Goal: Task Accomplishment & Management: Complete application form

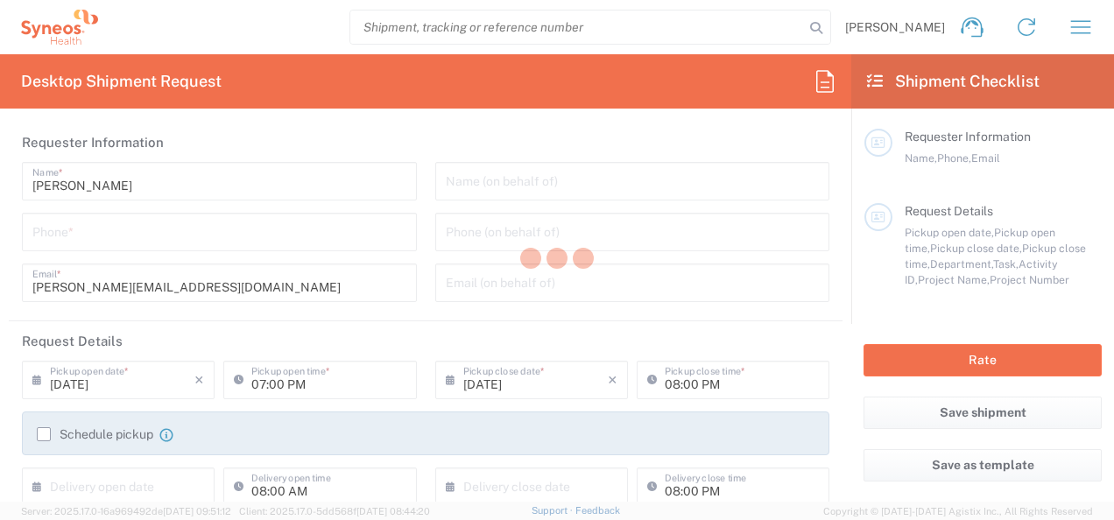
type input "3301"
type input "[GEOGRAPHIC_DATA]"
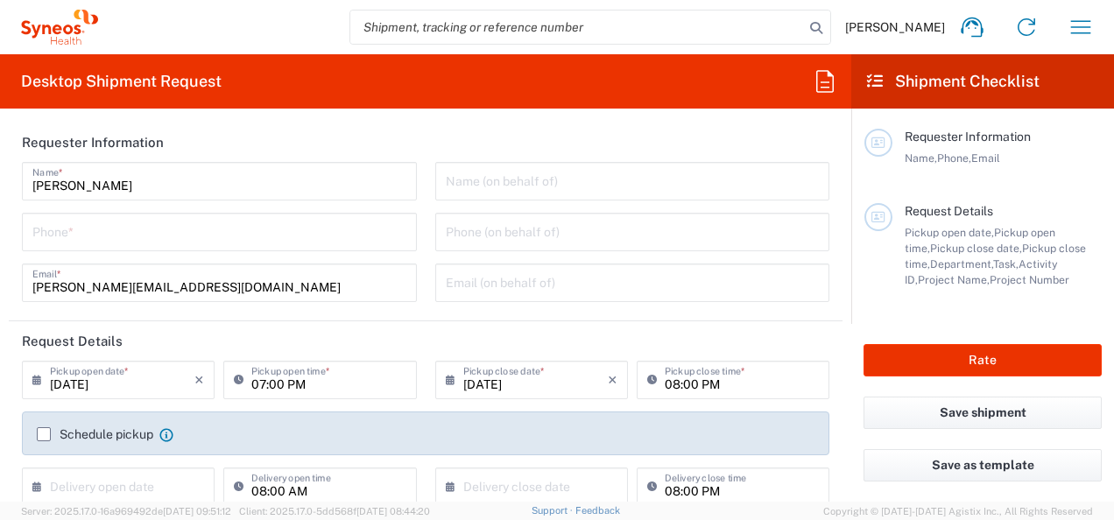
type input "INC Research Clin Svcs Mexico"
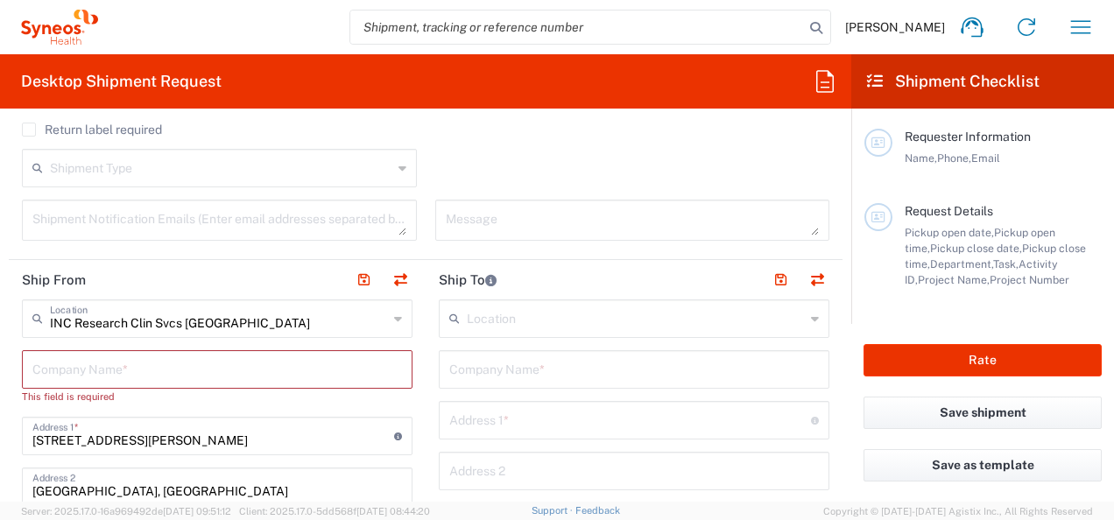
scroll to position [613, 0]
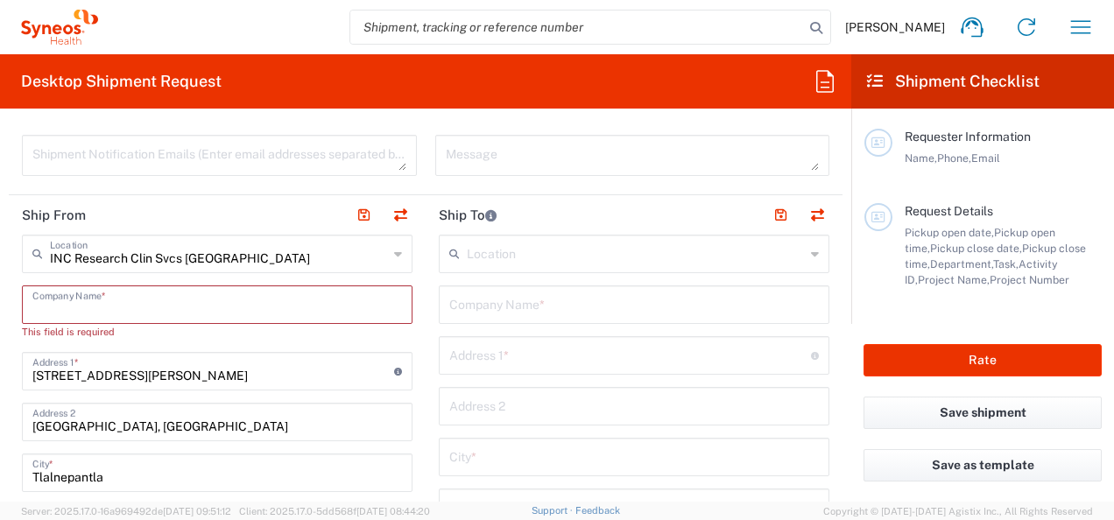
click at [247, 311] on input "text" at bounding box center [217, 303] width 370 height 31
click at [274, 305] on input "text" at bounding box center [217, 303] width 370 height 31
click at [689, 195] on header "Ship To" at bounding box center [634, 214] width 417 height 39
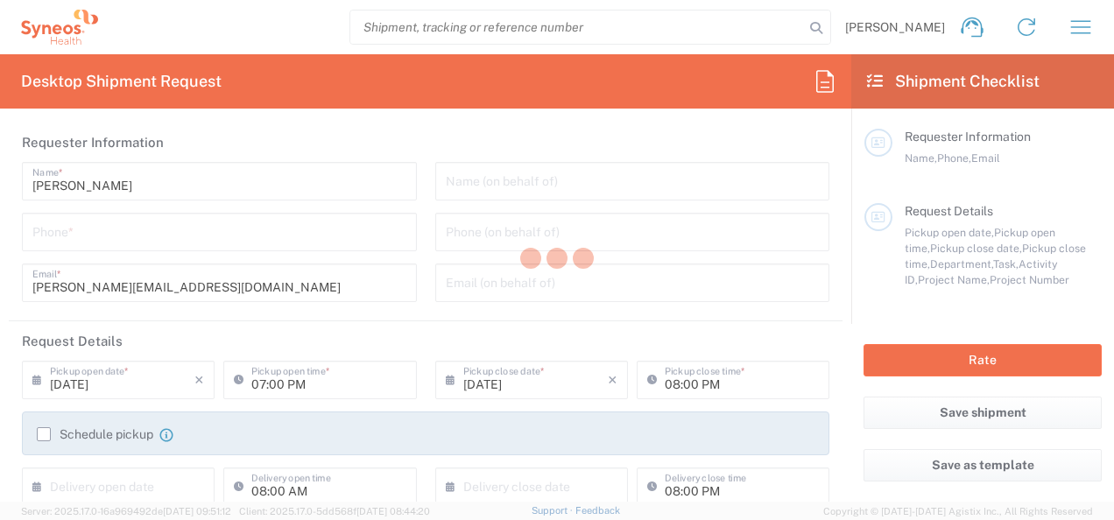
type input "3301"
type input "[GEOGRAPHIC_DATA]"
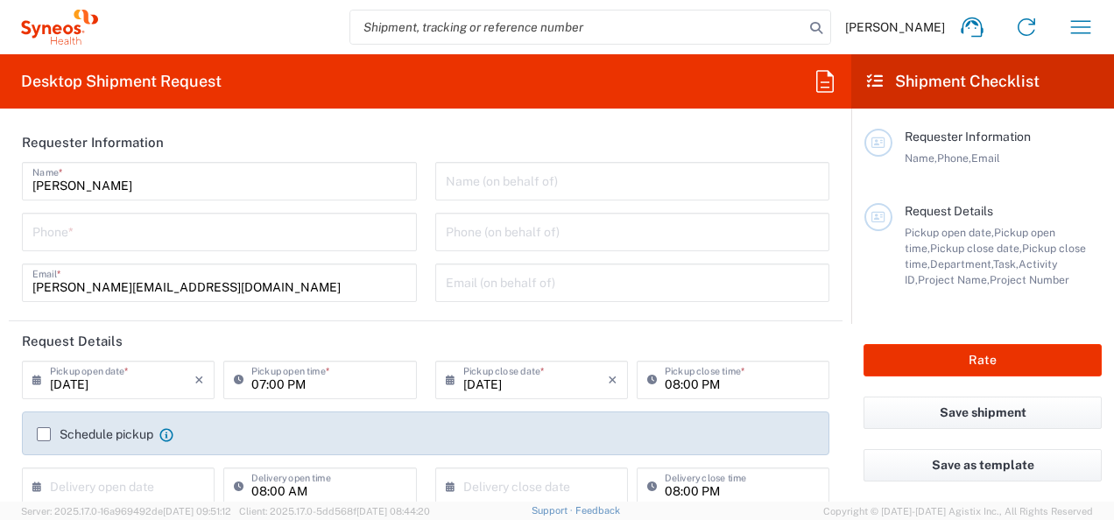
type input "INC Research Clin Svcs [GEOGRAPHIC_DATA]"
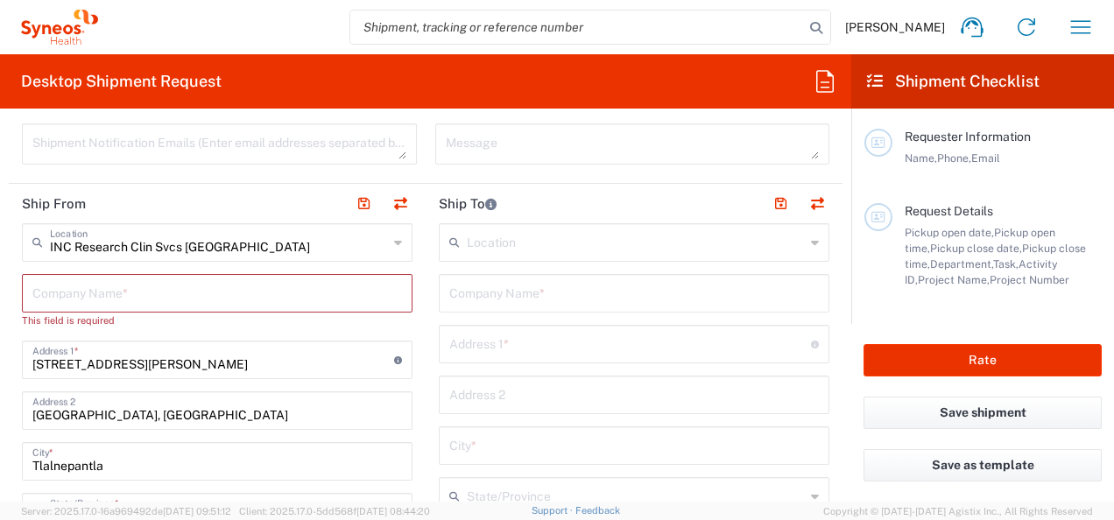
scroll to position [625, 0]
click at [363, 286] on input "text" at bounding box center [217, 291] width 370 height 31
click at [354, 286] on input "text" at bounding box center [217, 291] width 370 height 31
click at [352, 284] on input "text" at bounding box center [217, 291] width 370 height 31
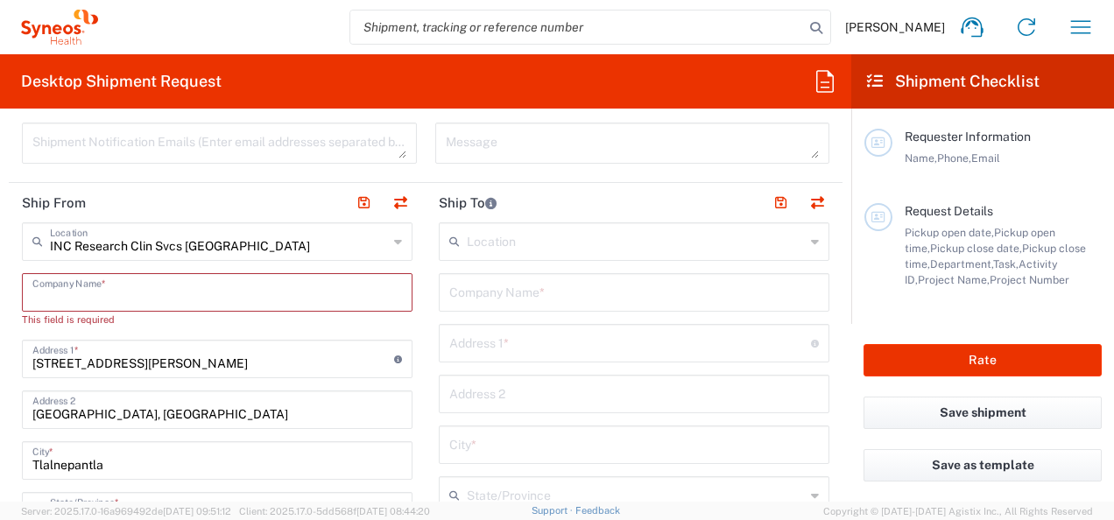
click at [522, 282] on input "text" at bounding box center [634, 291] width 370 height 31
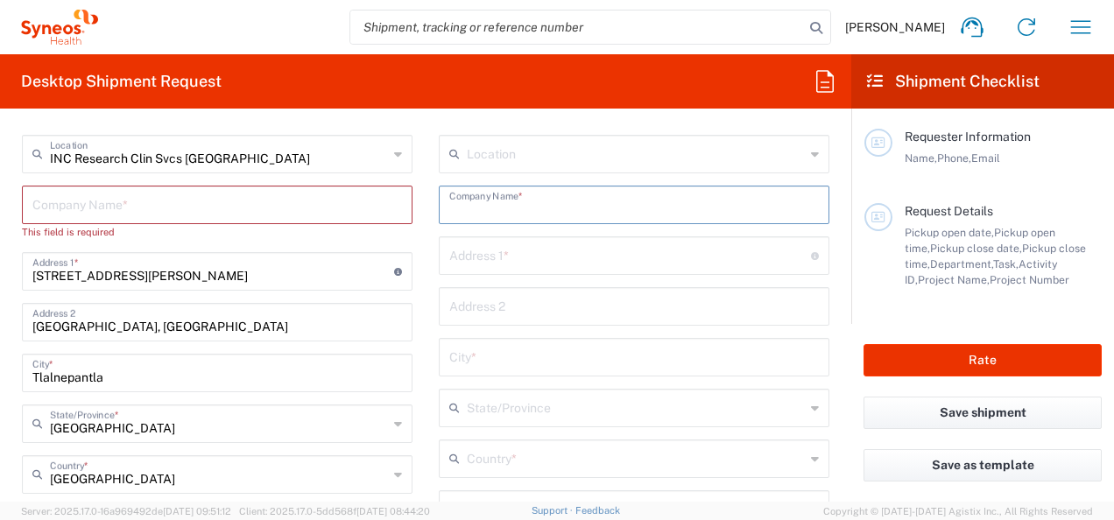
scroll to position [713, 0]
click at [682, 177] on div "Location Addison Whitney LLC-Morrisvile NC US Barcelona-Syneos Health BioSector…" at bounding box center [634, 503] width 391 height 736
click at [675, 199] on input "text" at bounding box center [634, 203] width 370 height 31
click at [582, 280] on input "text" at bounding box center [630, 270] width 362 height 31
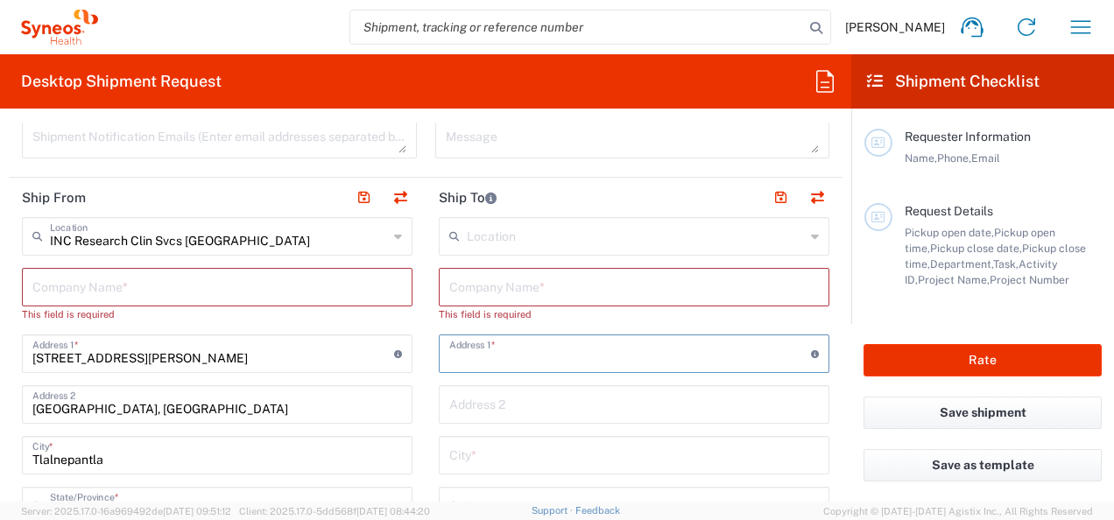
scroll to position [625, 0]
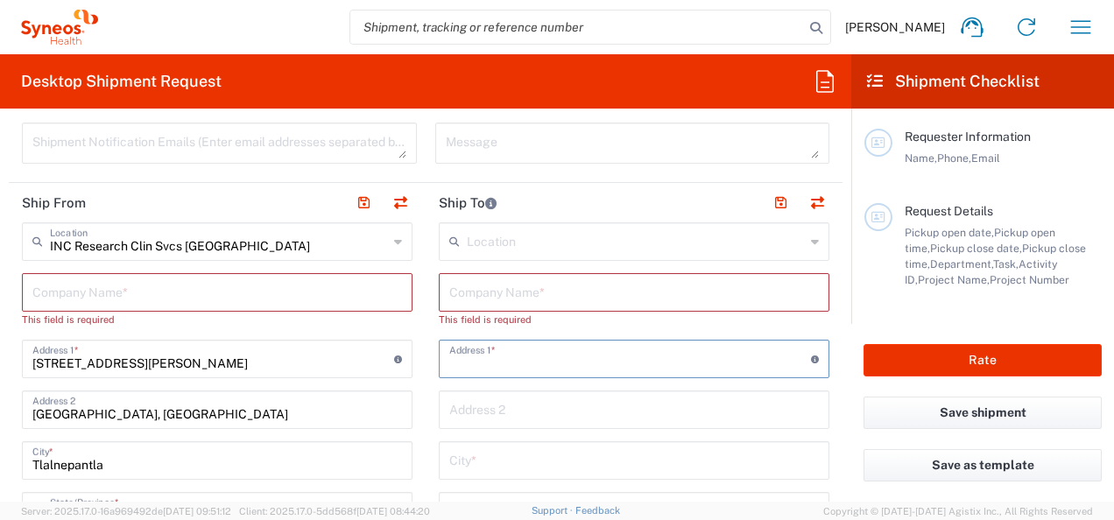
click at [342, 191] on ul at bounding box center [376, 203] width 74 height 25
click at [176, 289] on input "text" at bounding box center [217, 291] width 370 height 31
type input "A"
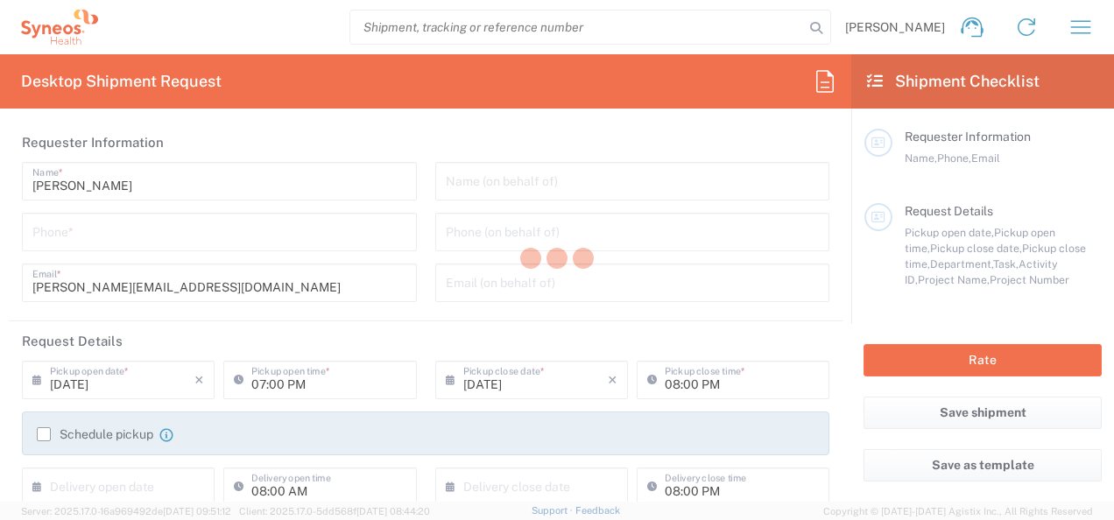
type input "3301"
type input "[GEOGRAPHIC_DATA]"
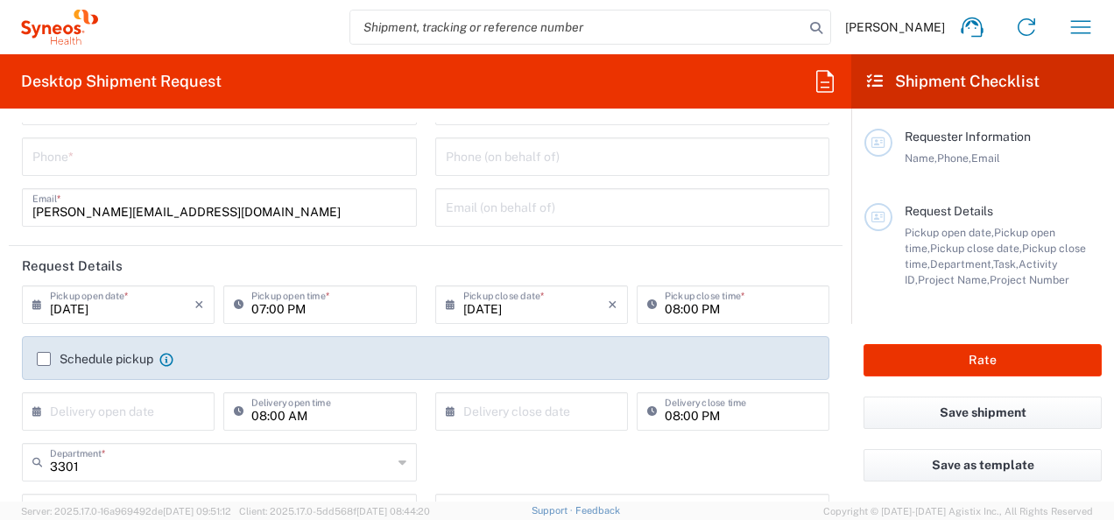
type input "INC Research Clin Svcs [GEOGRAPHIC_DATA]"
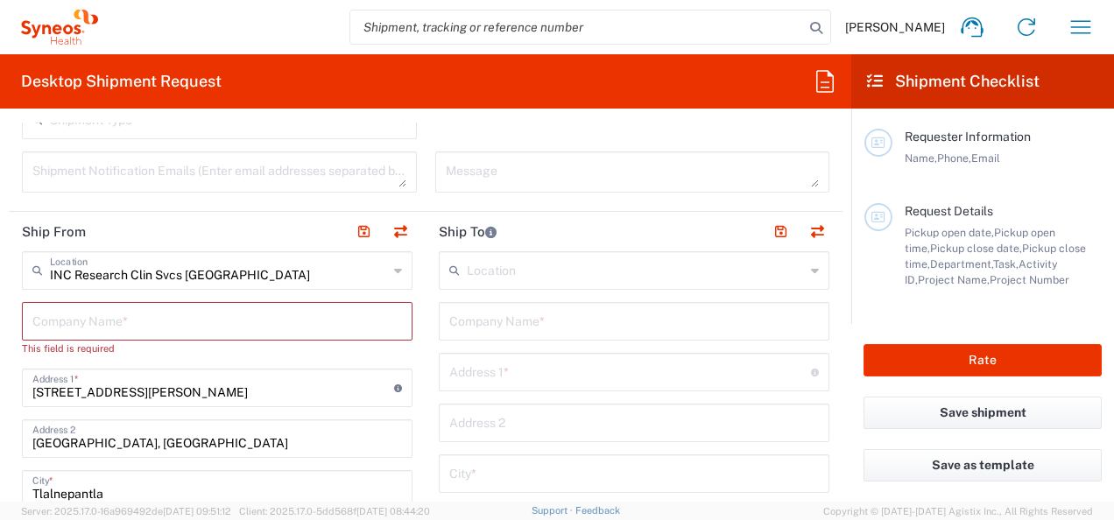
scroll to position [613, 0]
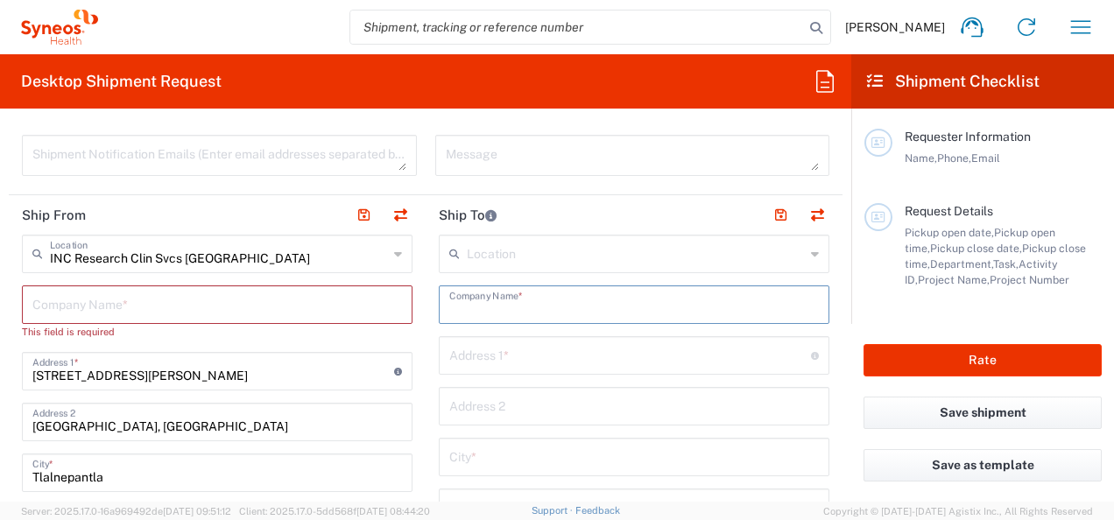
click at [614, 292] on input "text" at bounding box center [634, 303] width 370 height 31
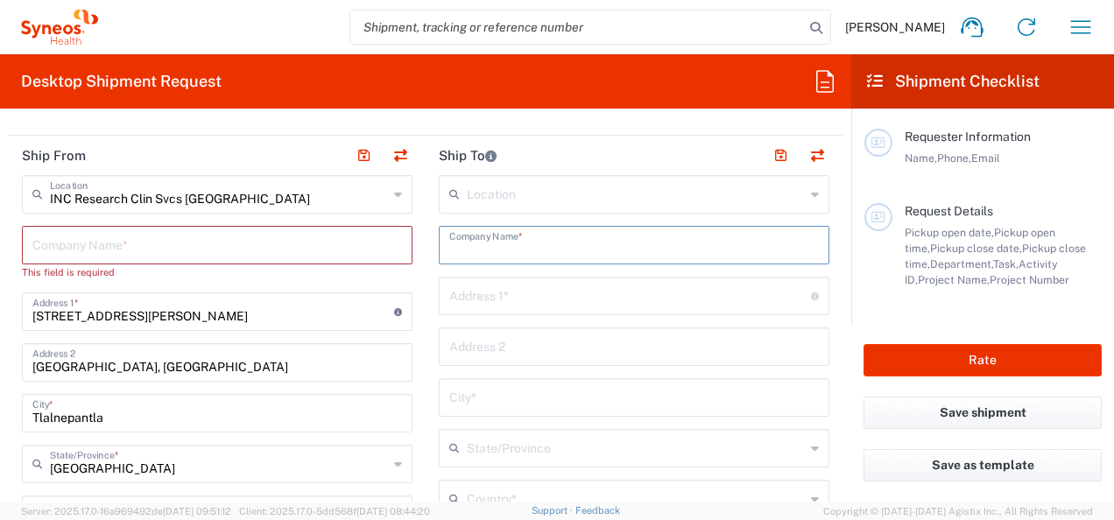
scroll to position [701, 0]
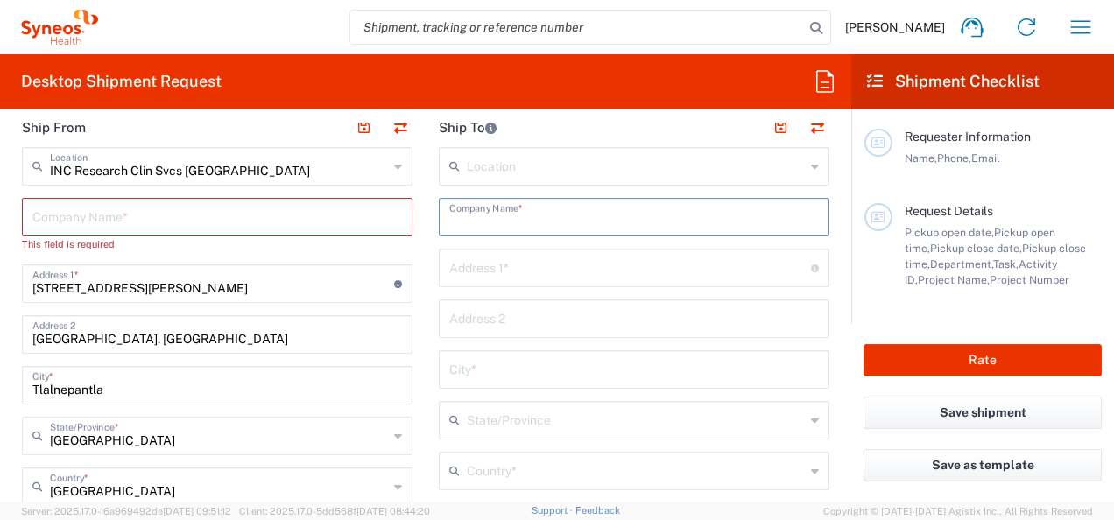
click at [601, 265] on div "Address 1 * For cross streets use street names with '&' or 'and' in between. Fo…" at bounding box center [634, 268] width 391 height 39
click at [594, 279] on input "text" at bounding box center [630, 282] width 362 height 31
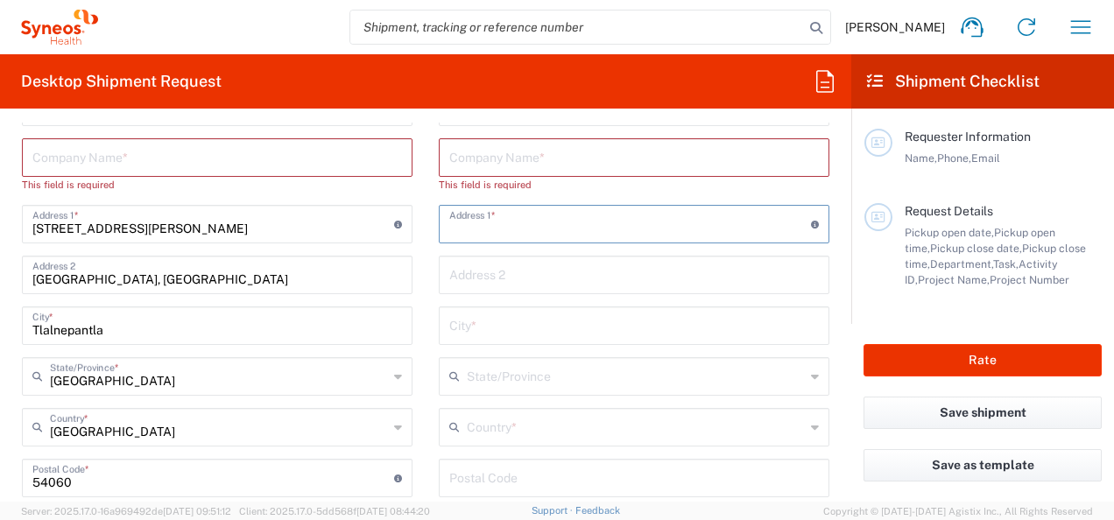
scroll to position [788, 0]
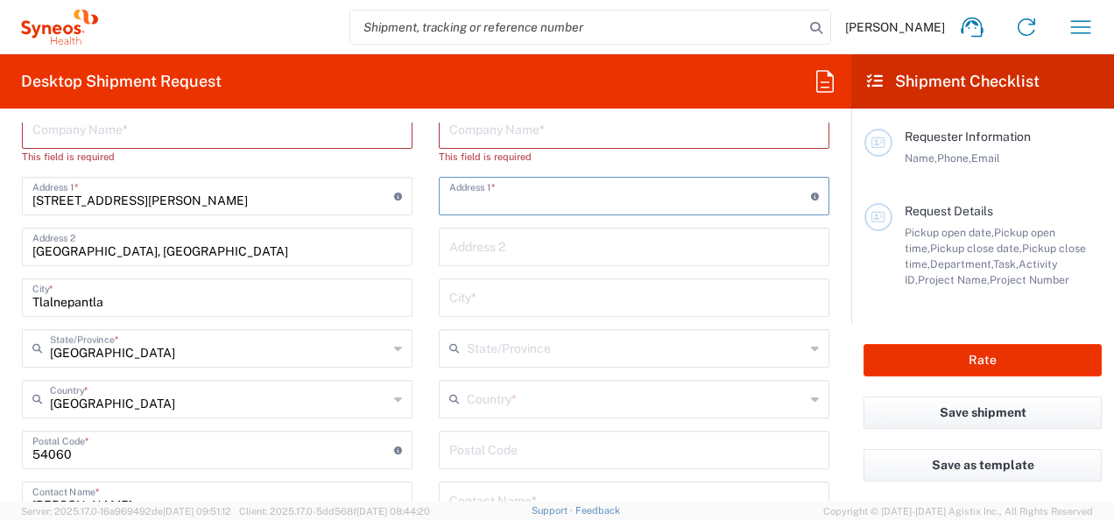
click at [559, 295] on input "text" at bounding box center [634, 296] width 370 height 31
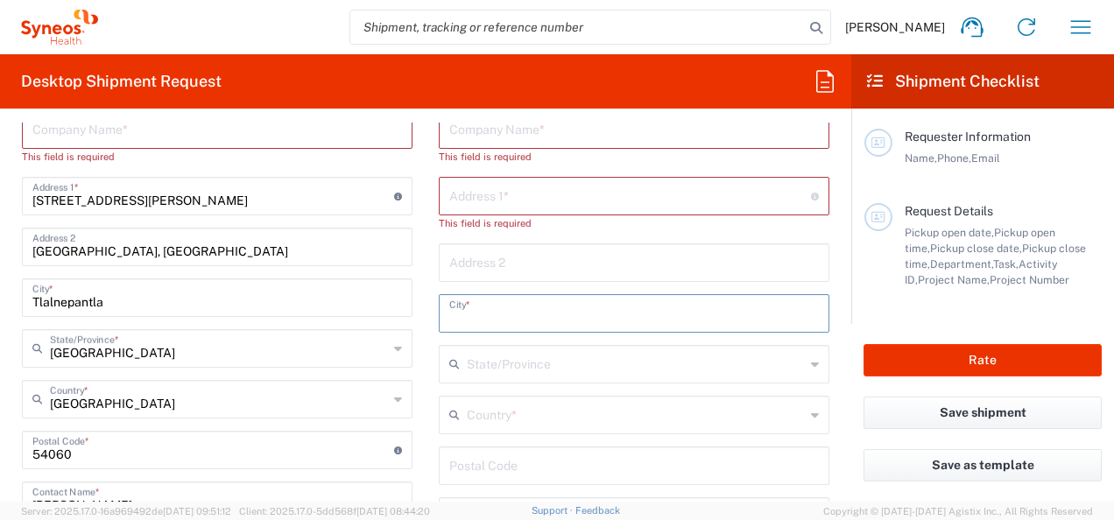
click at [547, 413] on input "text" at bounding box center [636, 414] width 338 height 31
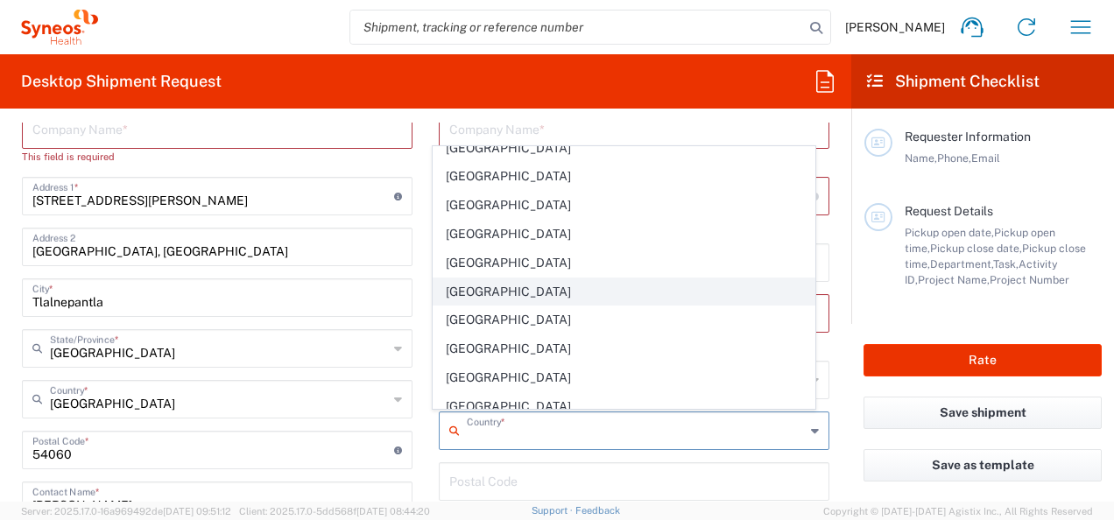
type input "[GEOGRAPHIC_DATA]"
type input "5543403794"
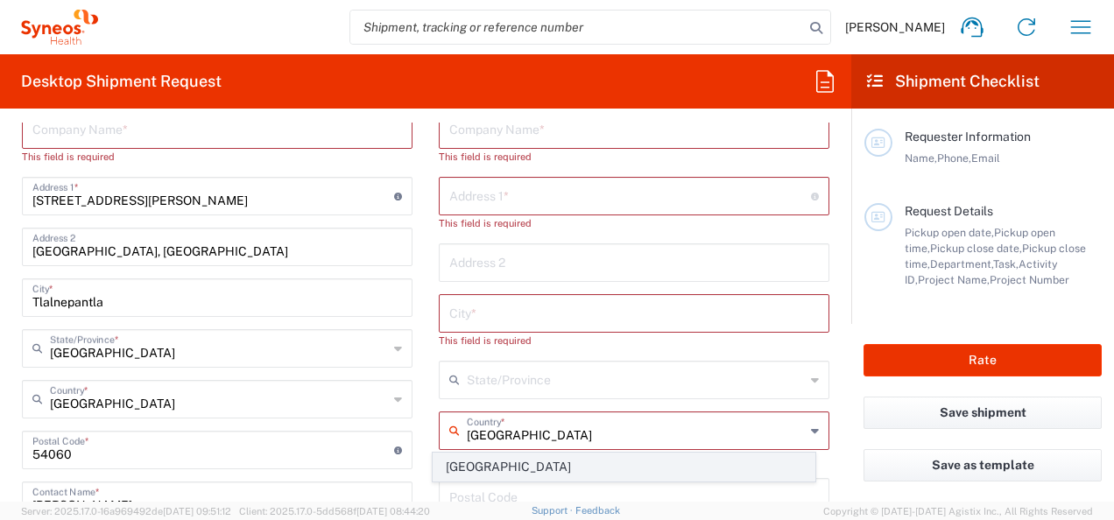
drag, startPoint x: 556, startPoint y: 431, endPoint x: 540, endPoint y: 457, distance: 30.6
click at [556, 431] on input "[GEOGRAPHIC_DATA]" at bounding box center [636, 429] width 338 height 31
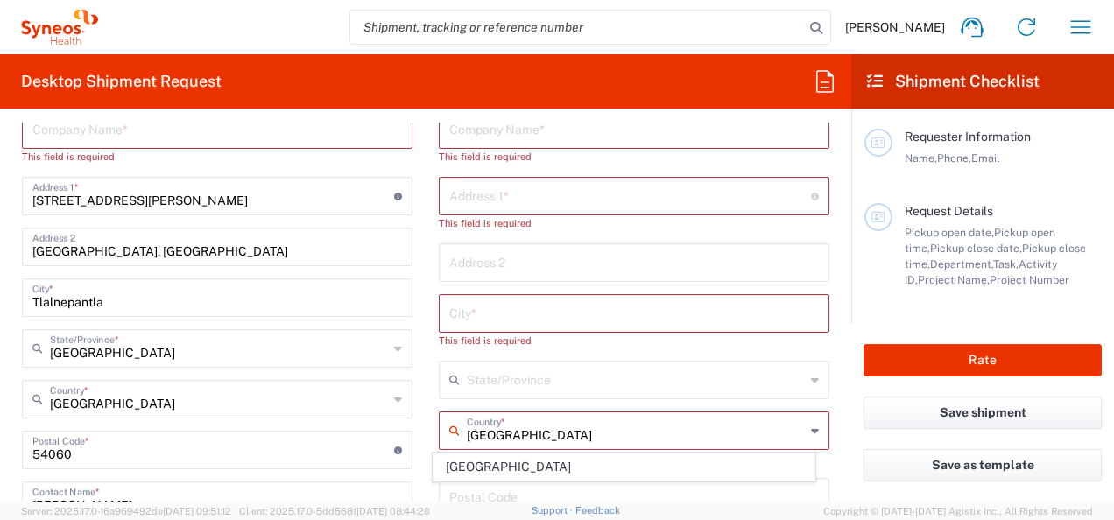
drag, startPoint x: 536, startPoint y: 463, endPoint x: 637, endPoint y: 340, distance: 158.7
click at [536, 463] on span "[GEOGRAPHIC_DATA]" at bounding box center [624, 467] width 380 height 27
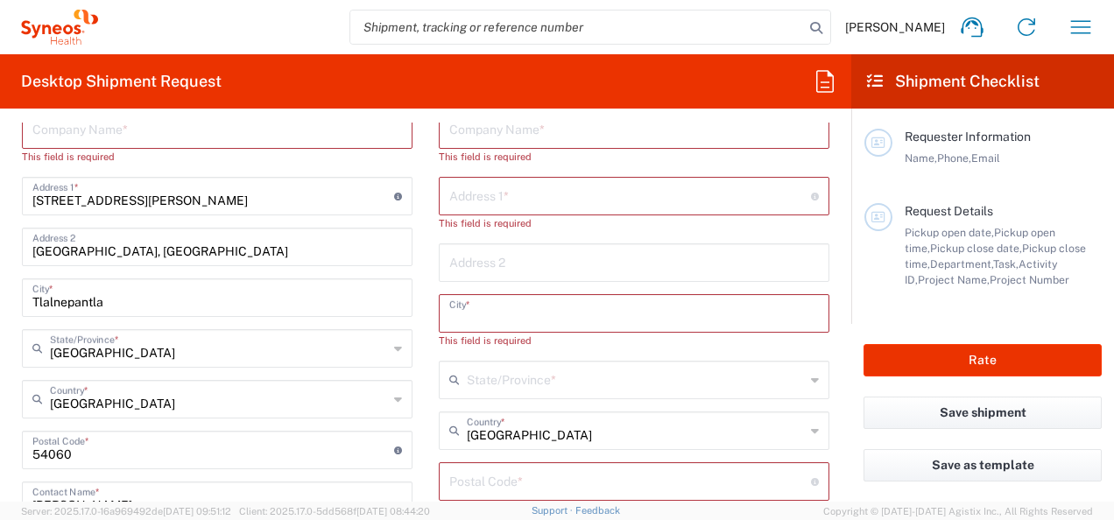
click at [640, 318] on input "text" at bounding box center [634, 312] width 370 height 31
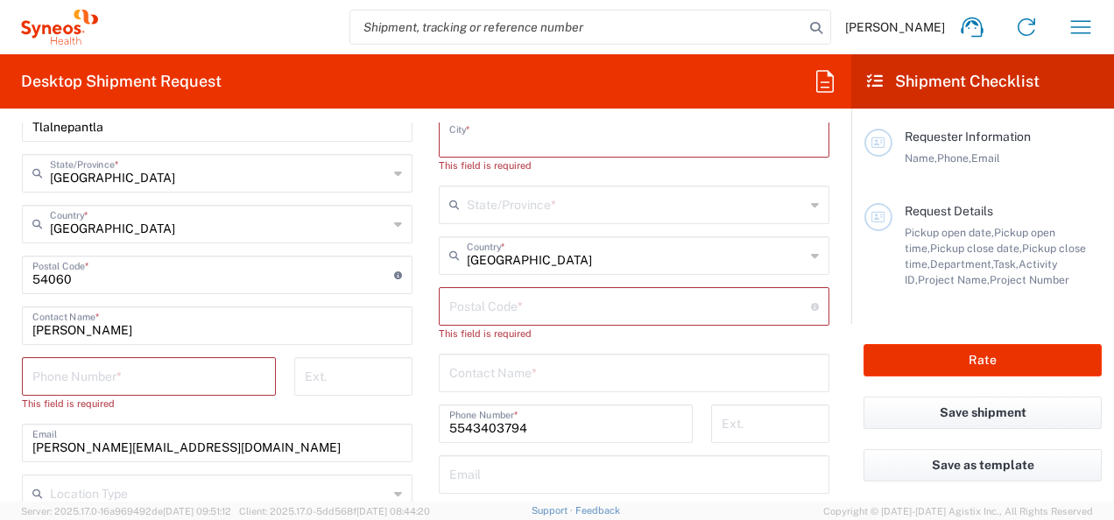
click at [583, 326] on div "This field is required" at bounding box center [634, 334] width 391 height 16
click at [811, 251] on icon at bounding box center [815, 256] width 8 height 28
click at [648, 252] on input "[GEOGRAPHIC_DATA]" at bounding box center [636, 254] width 338 height 31
click at [487, 254] on input "[GEOGRAPHIC_DATA]" at bounding box center [636, 254] width 338 height 31
type input "[GEOGRAPHIC_DATA]"
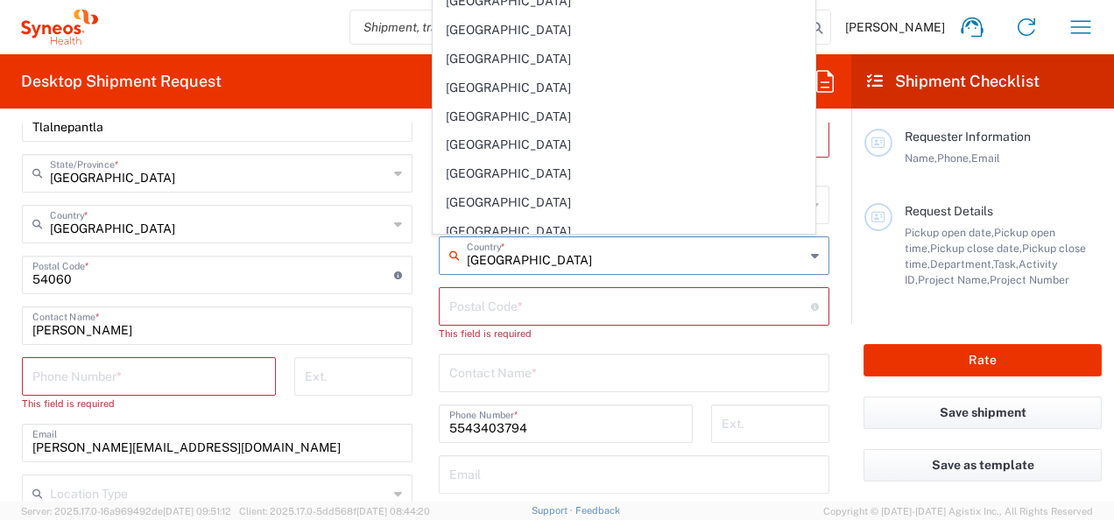
scroll to position [0, 0]
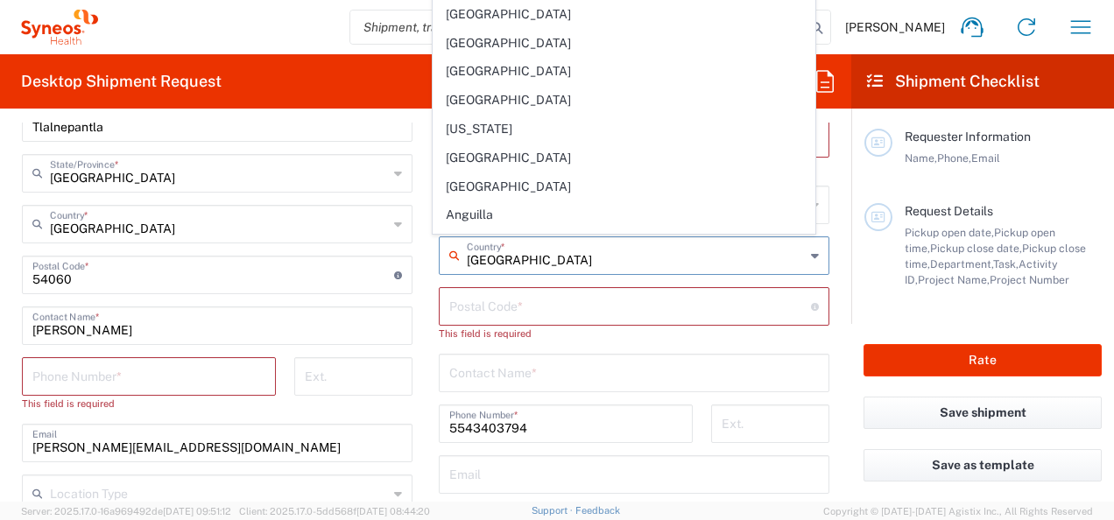
click at [413, 237] on main "INC Research Clin Svcs [GEOGRAPHIC_DATA] Location INC Research Clin Svcs [GEOGR…" at bounding box center [217, 293] width 417 height 818
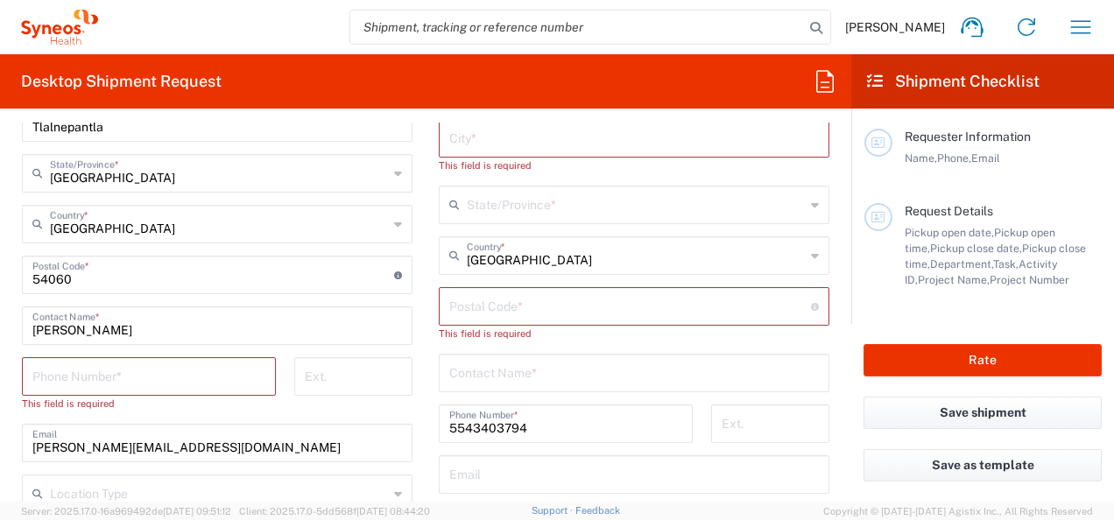
click at [657, 293] on input "undefined" at bounding box center [630, 305] width 362 height 31
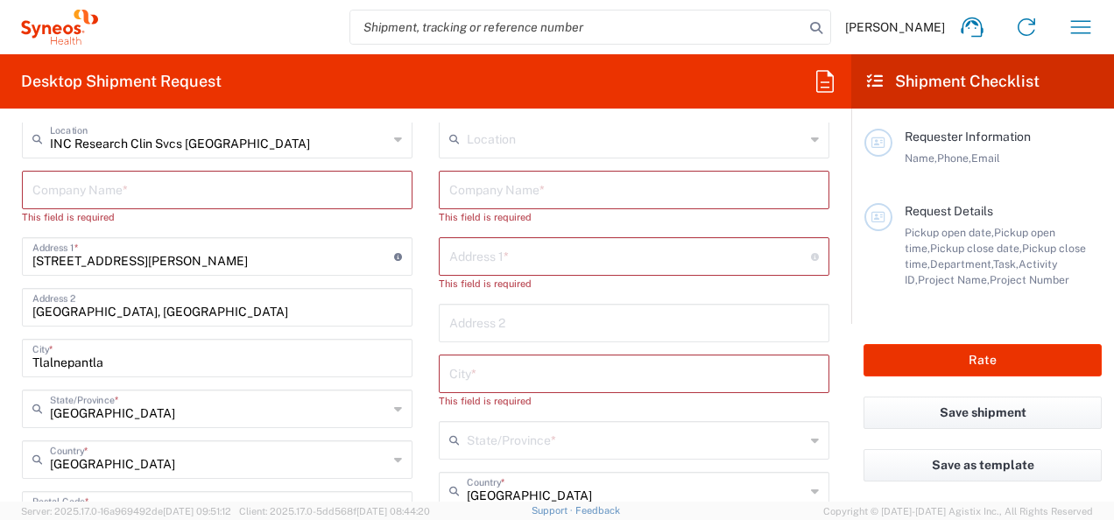
scroll to position [701, 0]
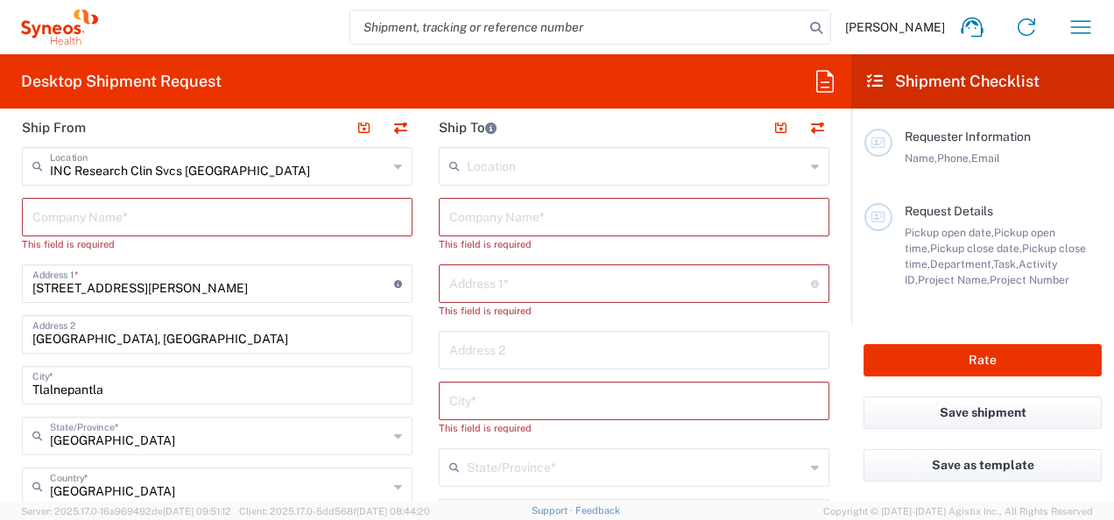
type input "14608"
click at [609, 286] on input "text" at bounding box center [630, 282] width 362 height 31
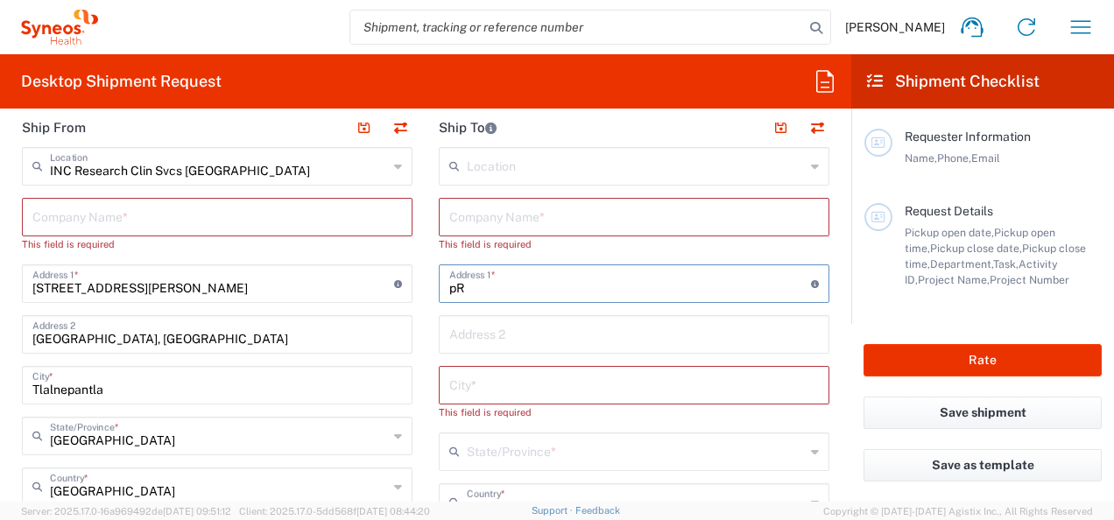
type input "p"
click at [635, 286] on input "Primer caerrada de Prolongación Abasolo 142 Casa 18" at bounding box center [630, 282] width 362 height 31
type input "Primer caerrada de Prolongación Abasolo 142 Casa 18"
click at [564, 384] on input "text" at bounding box center [634, 384] width 370 height 31
click at [634, 287] on input "Primer caerrada de Prolongación Abasolo 142 Casa 18" at bounding box center [630, 282] width 362 height 31
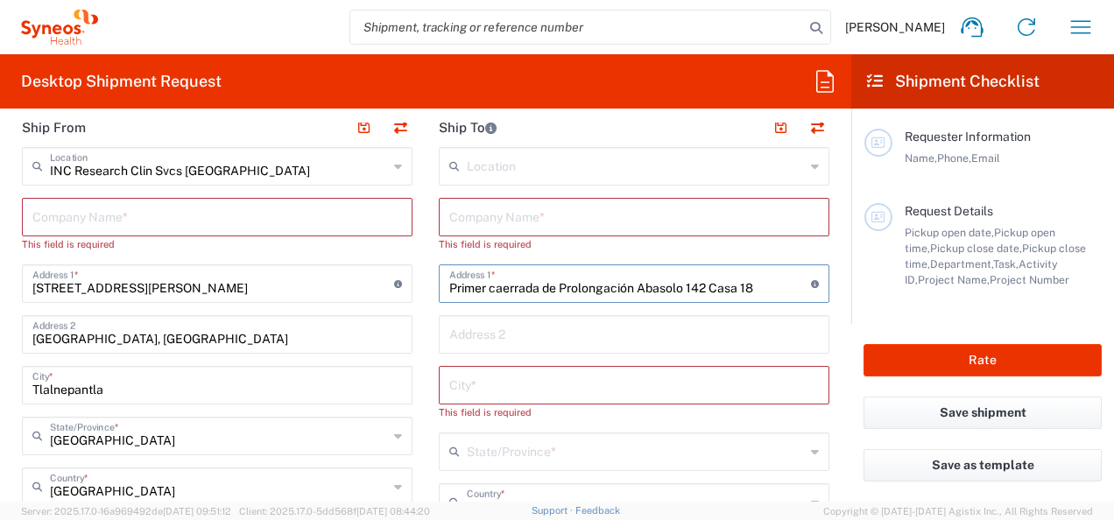
click at [687, 376] on input "text" at bounding box center [634, 384] width 370 height 31
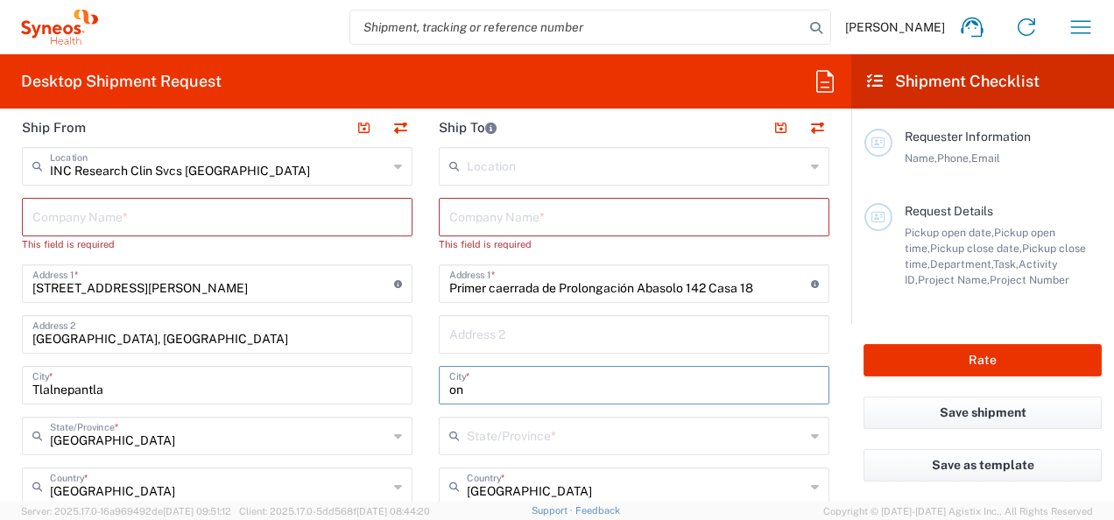
click at [680, 398] on div "on City *" at bounding box center [634, 385] width 391 height 39
type input "o"
type input "Fe"
click at [660, 441] on input "text" at bounding box center [636, 435] width 338 height 31
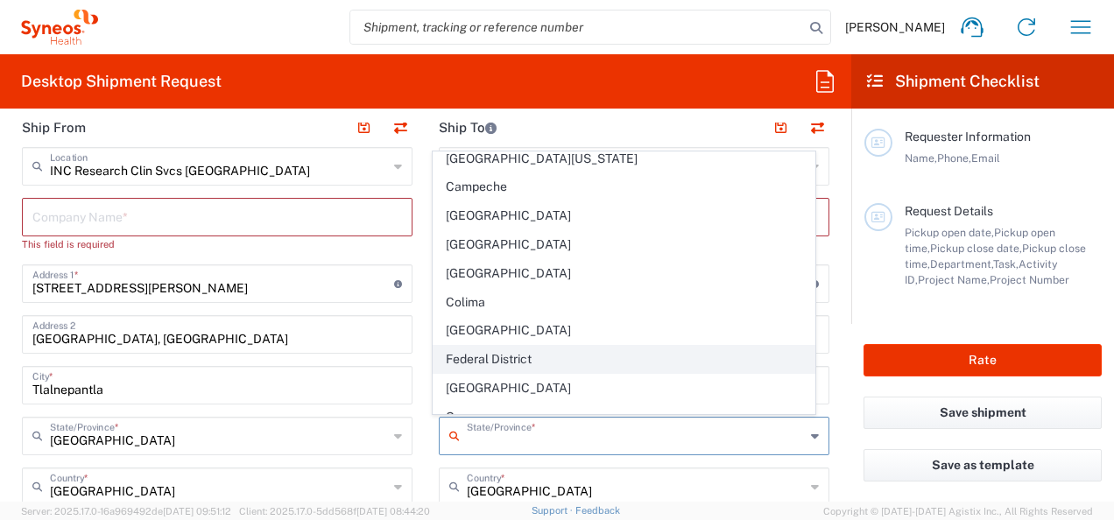
scroll to position [175, 0]
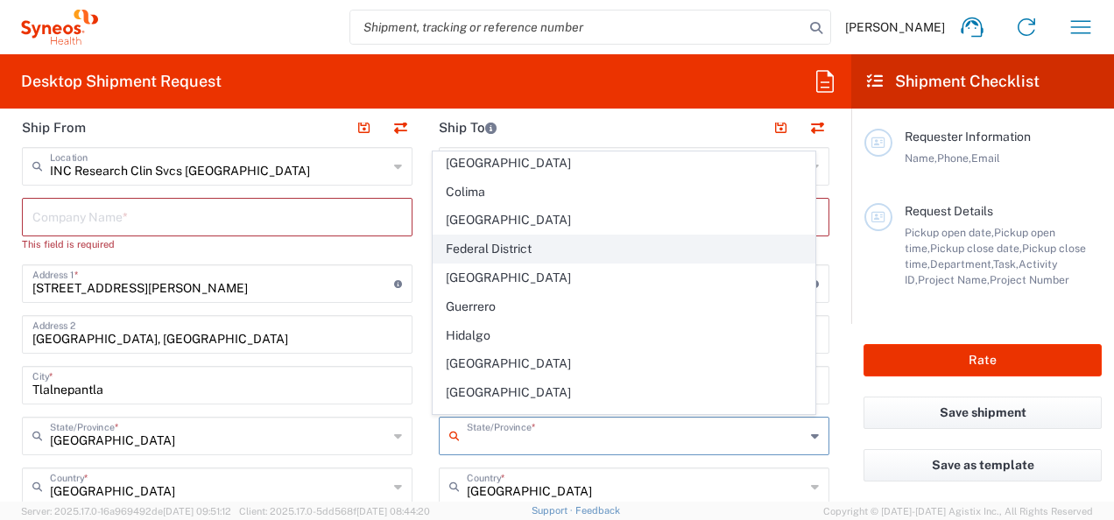
click at [671, 251] on span "Federal District" at bounding box center [624, 249] width 380 height 27
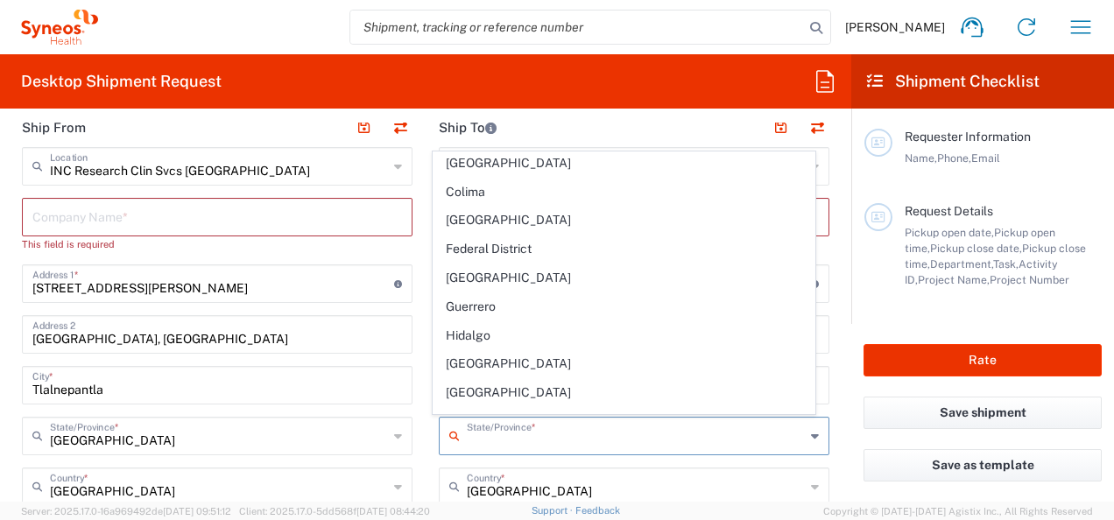
type input "Federal District"
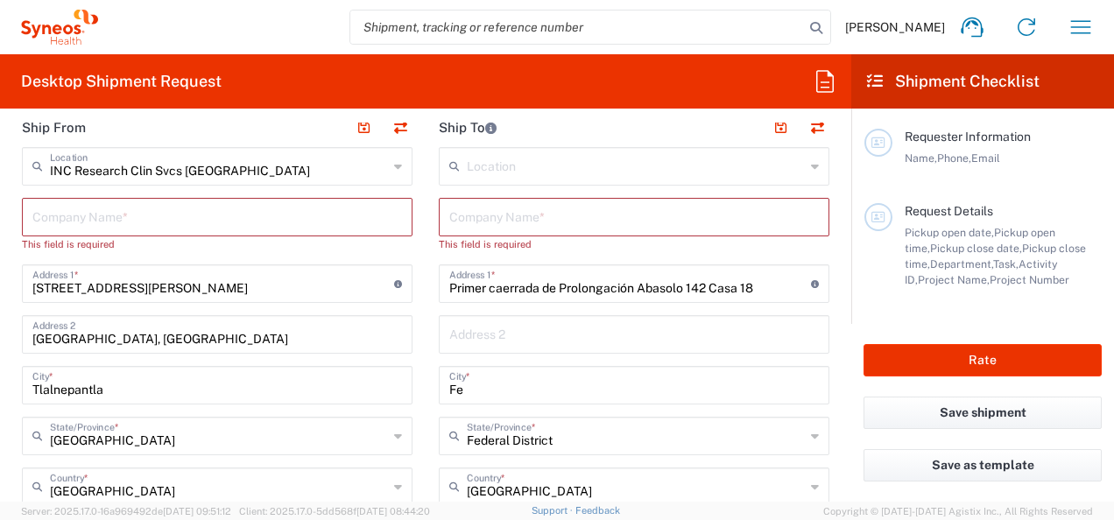
click at [534, 380] on input "Fe" at bounding box center [634, 384] width 370 height 31
type input "F"
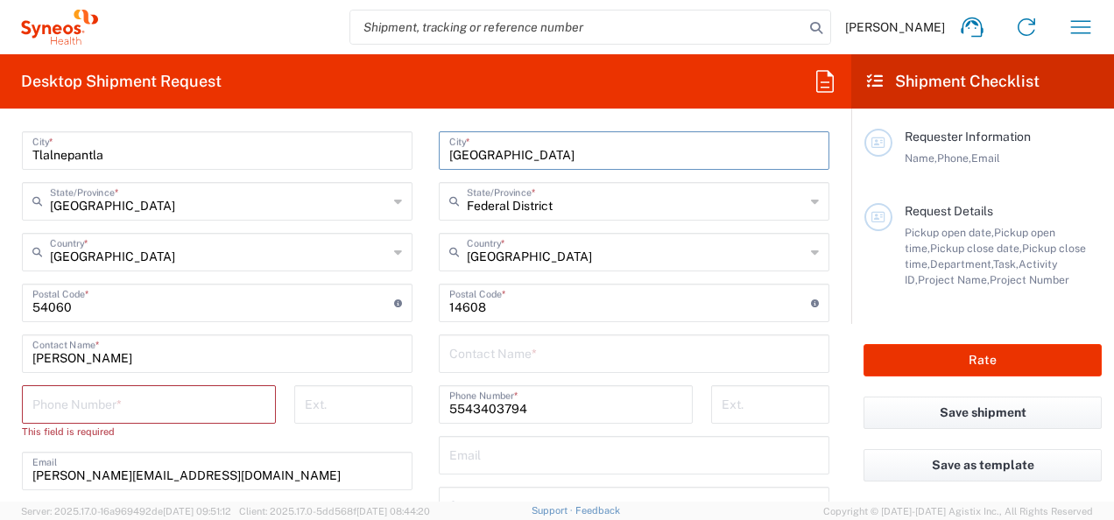
scroll to position [964, 0]
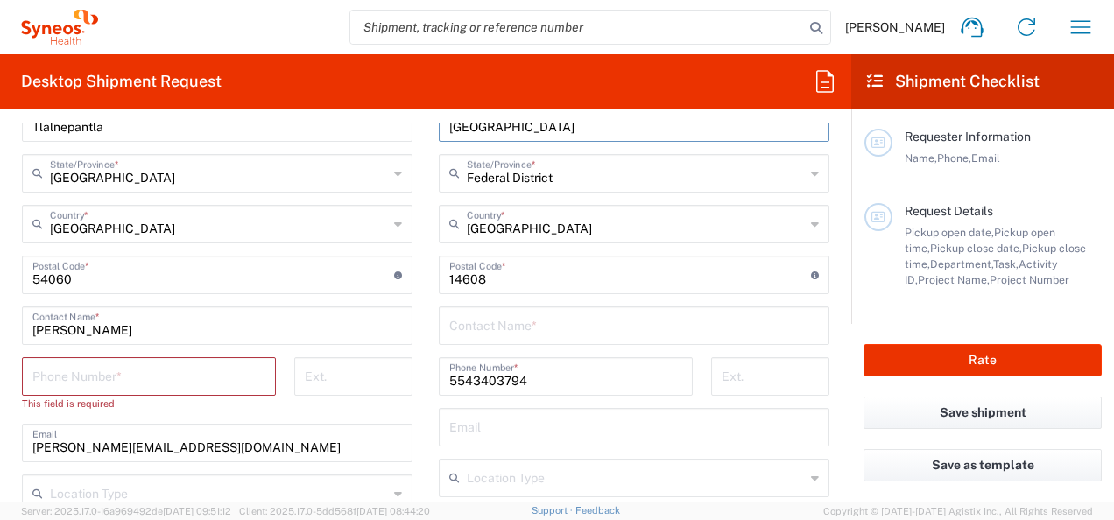
type input "[GEOGRAPHIC_DATA]"
click at [704, 329] on input "text" at bounding box center [634, 324] width 370 height 31
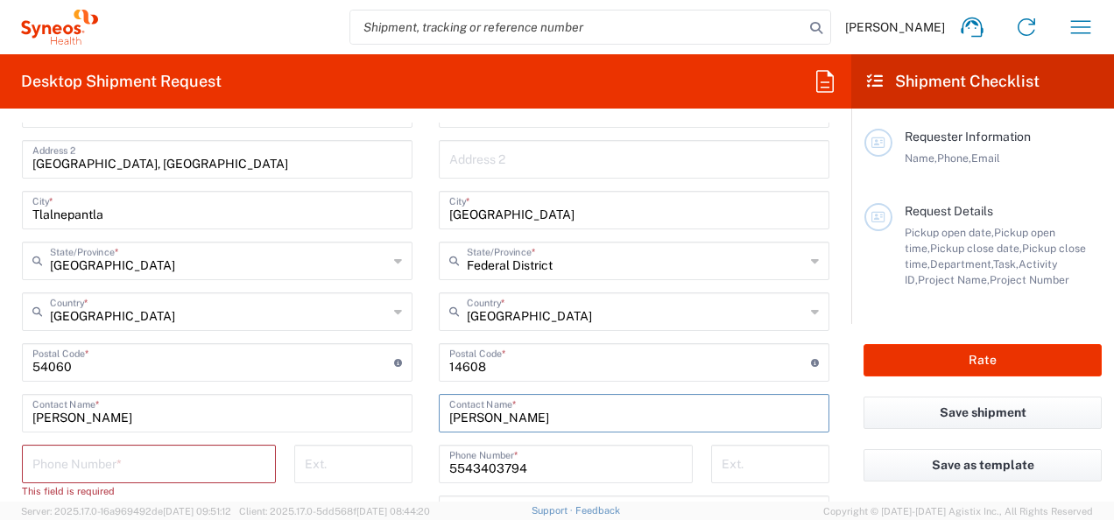
scroll to position [788, 0]
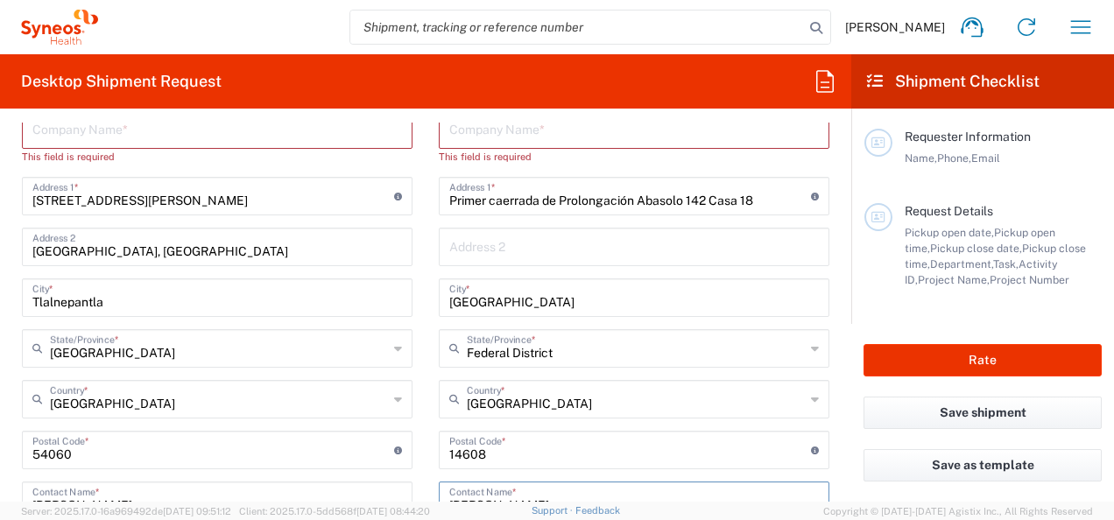
type input "[PERSON_NAME]"
click at [617, 241] on input "text" at bounding box center [634, 245] width 370 height 31
click at [624, 243] on input "Colinas del Bosque" at bounding box center [634, 245] width 370 height 31
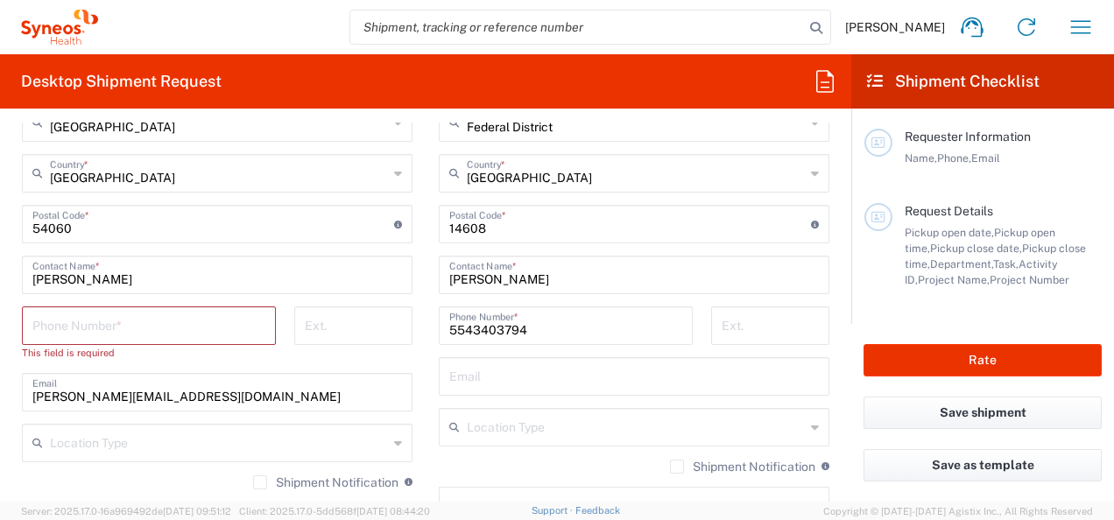
scroll to position [1051, 0]
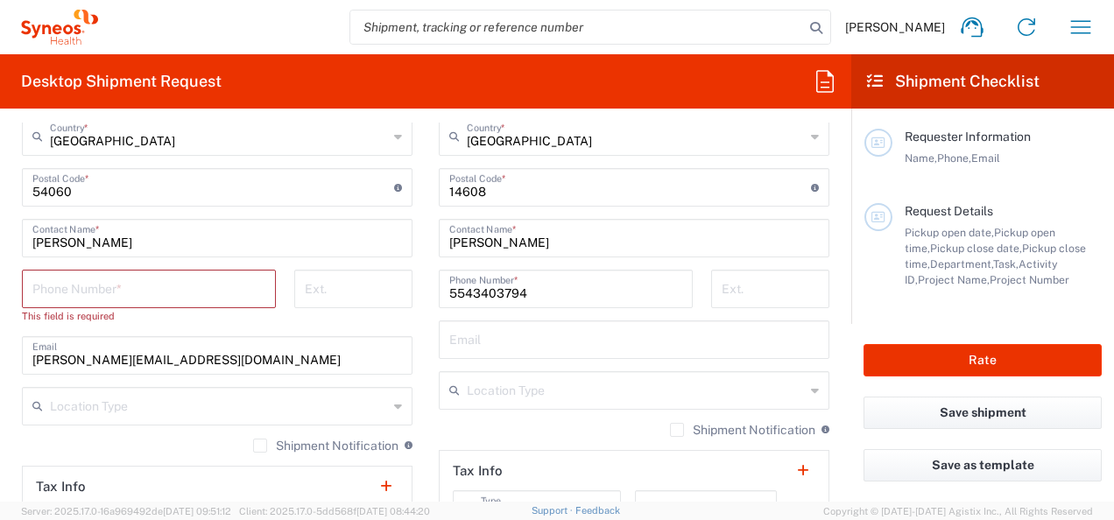
type input "Colinas del Bosque Tlalpan"
click at [625, 336] on input "text" at bounding box center [634, 338] width 370 height 31
type input "r"
type input "[EMAIL_ADDRESS][DOMAIN_NAME]"
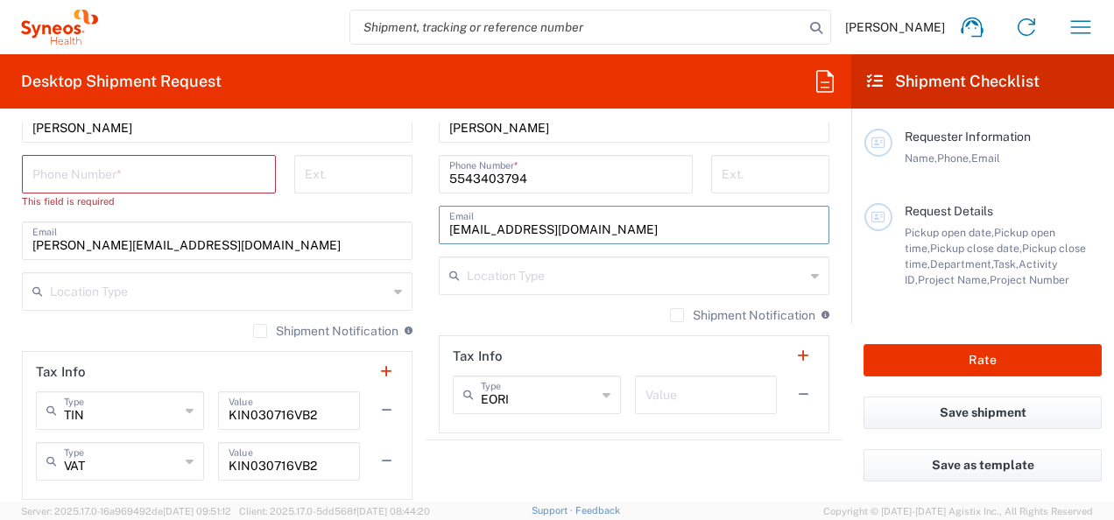
scroll to position [1139, 0]
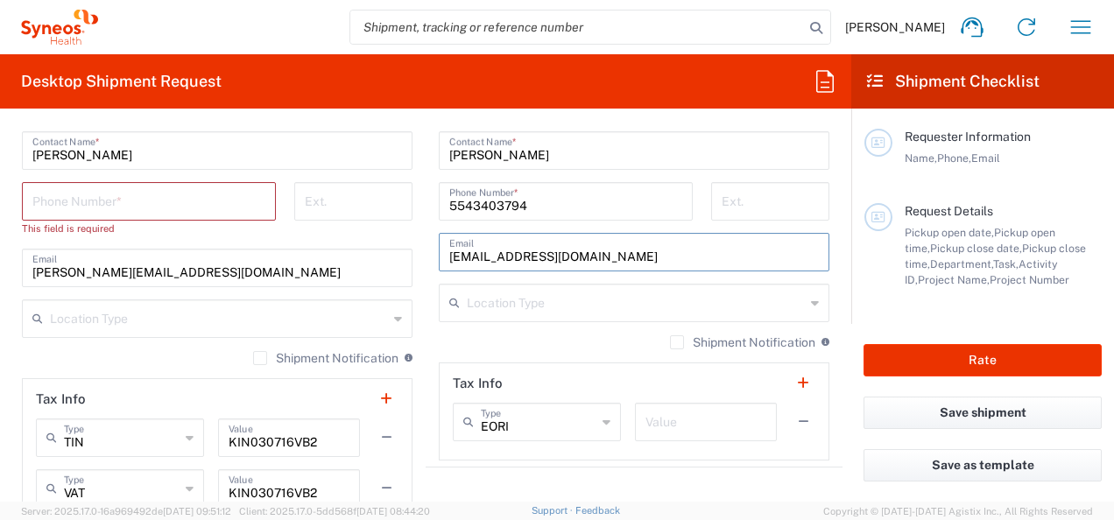
click at [154, 203] on input "tel" at bounding box center [148, 200] width 233 height 31
type input "5543403794"
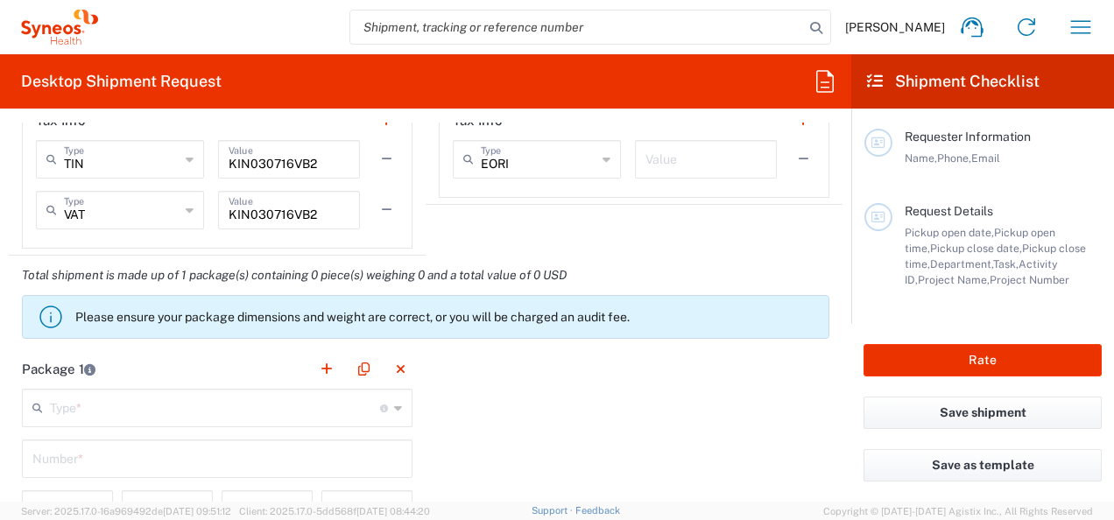
scroll to position [1489, 0]
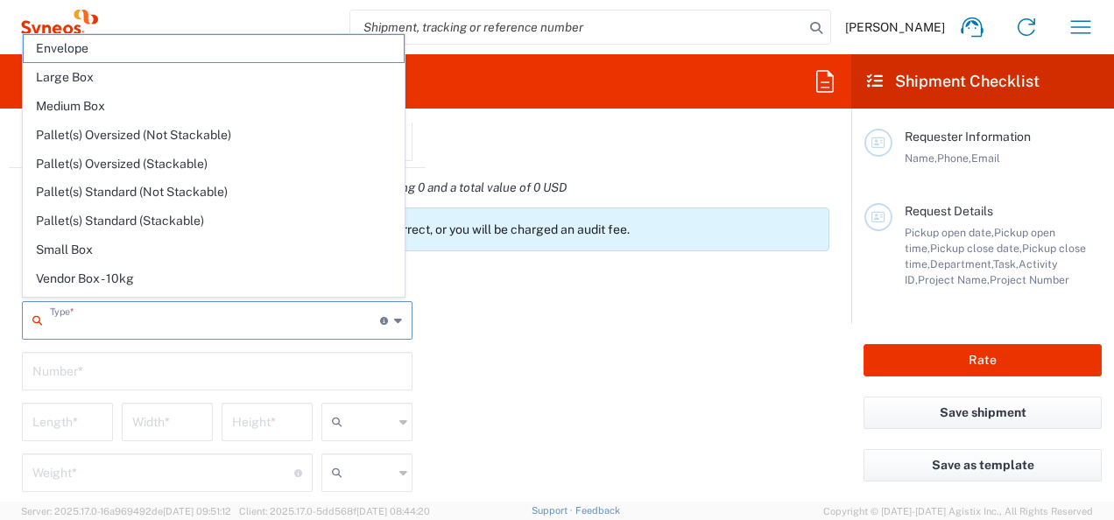
click at [170, 322] on input "text" at bounding box center [215, 319] width 330 height 31
click at [175, 240] on span "Small Box" at bounding box center [214, 250] width 380 height 27
type input "Small Box"
type input "12.25"
type input "11"
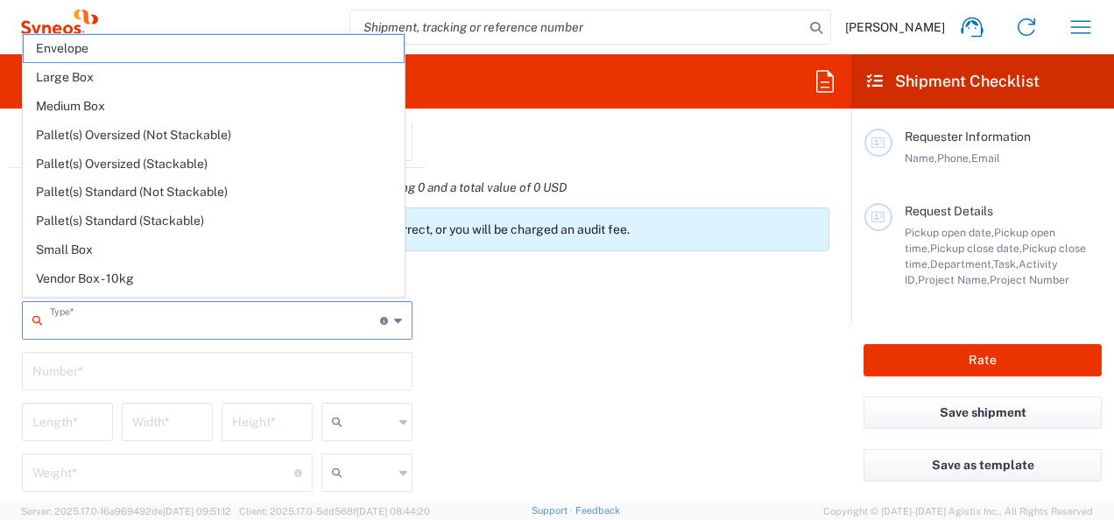
type input "1.5"
type input "in"
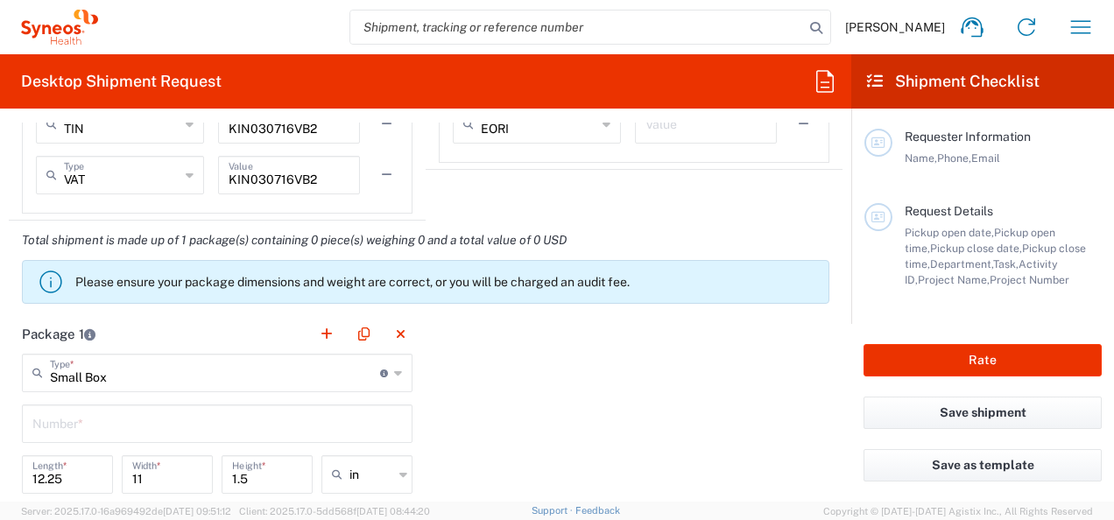
scroll to position [1402, 0]
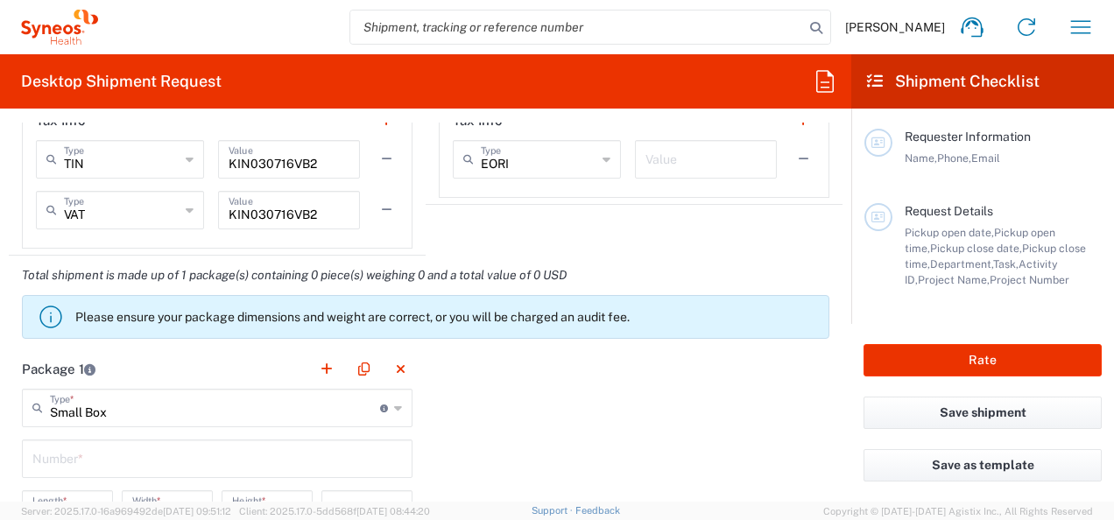
click at [159, 417] on input "Small Box" at bounding box center [215, 407] width 330 height 31
type input "Small Box"
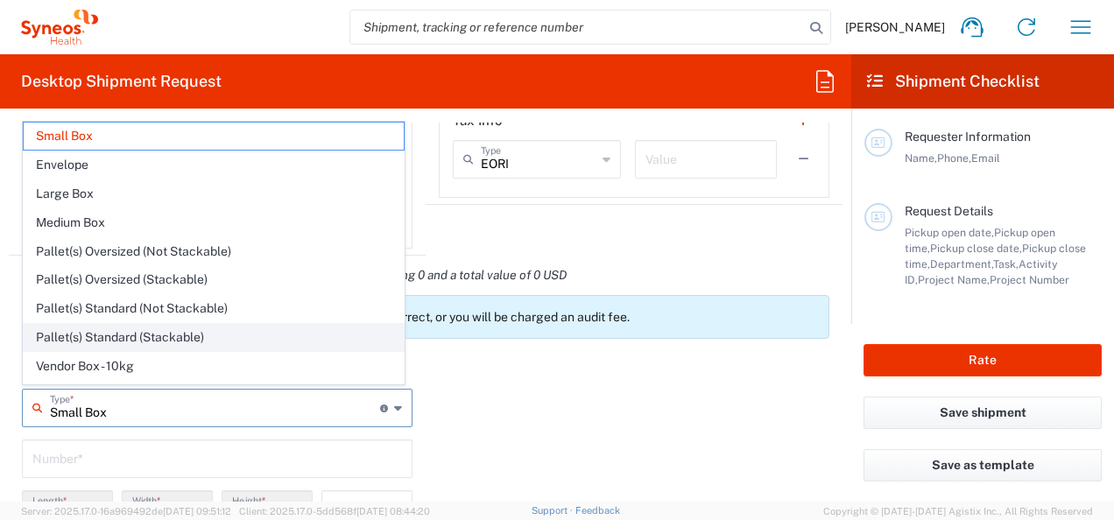
scroll to position [46, 0]
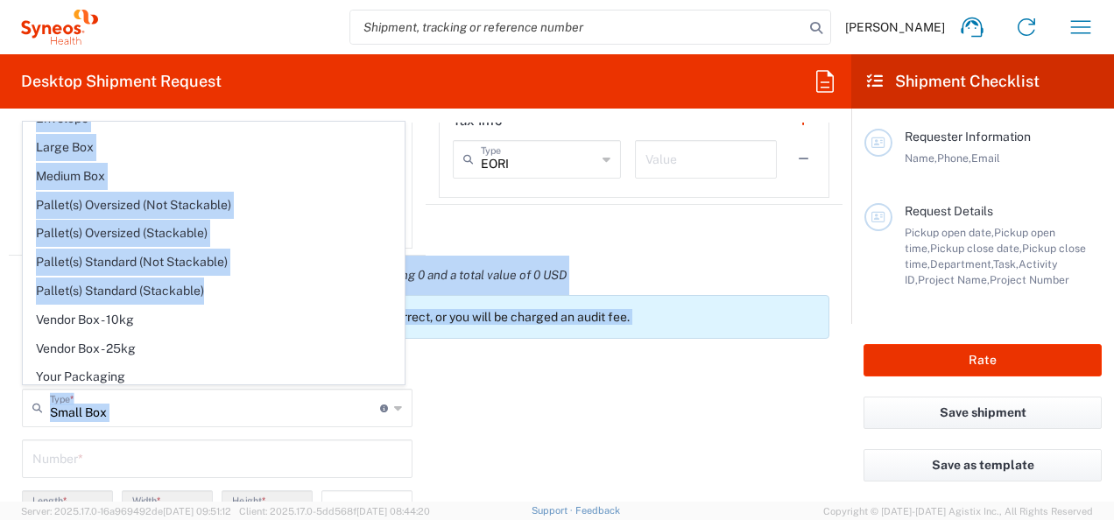
drag, startPoint x: 272, startPoint y: 286, endPoint x: 12, endPoint y: 284, distance: 260.2
click at [187, 284] on div "Total shipment is made up of 1 package(s) containing 0 piece(s) weighing 0 and …" at bounding box center [426, 303] width 852 height 94
click at [215, 284] on div "Total shipment is made up of 1 package(s) containing 0 piece(s) weighing 0 and …" at bounding box center [426, 303] width 852 height 94
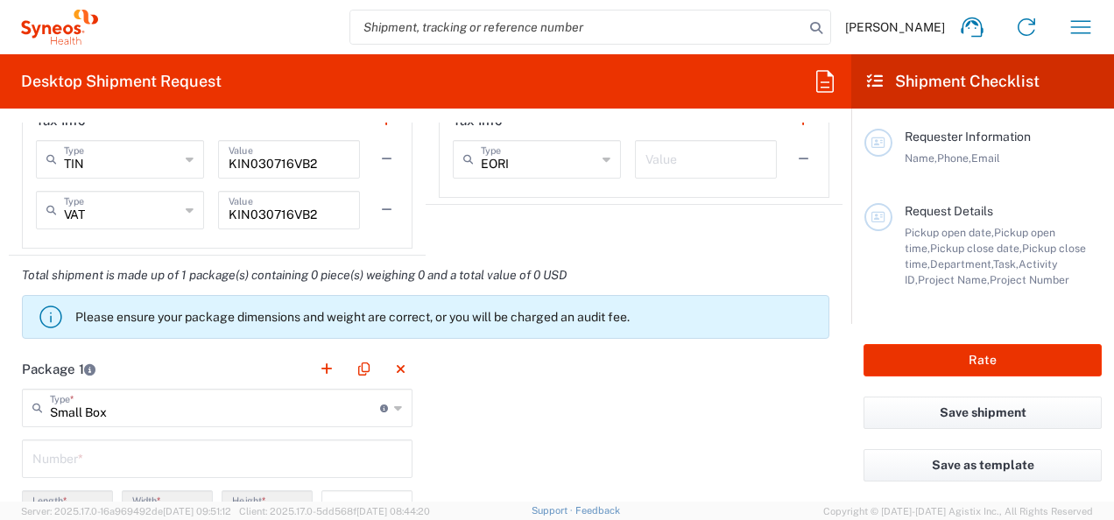
click at [339, 398] on input "Small Box" at bounding box center [215, 407] width 330 height 31
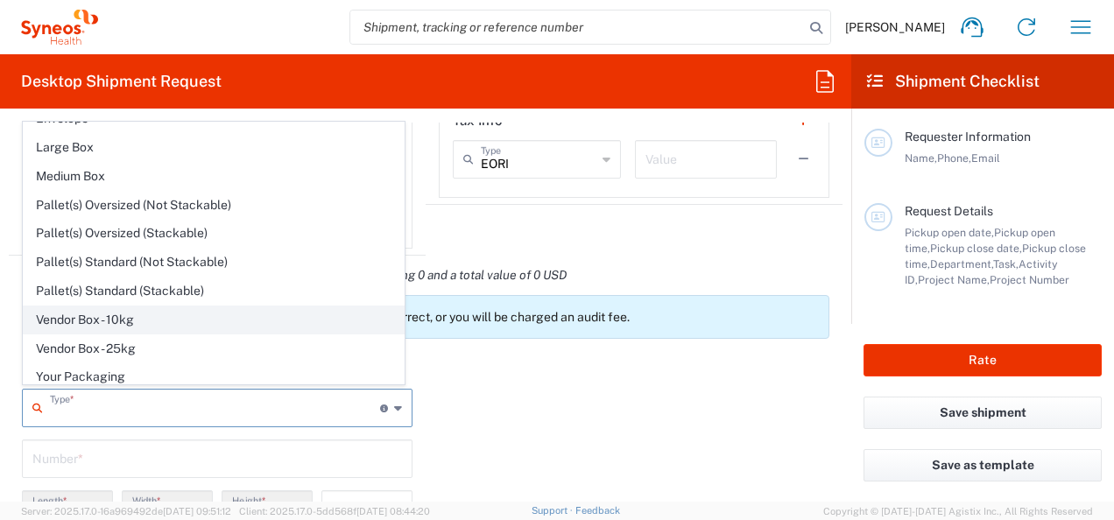
scroll to position [0, 0]
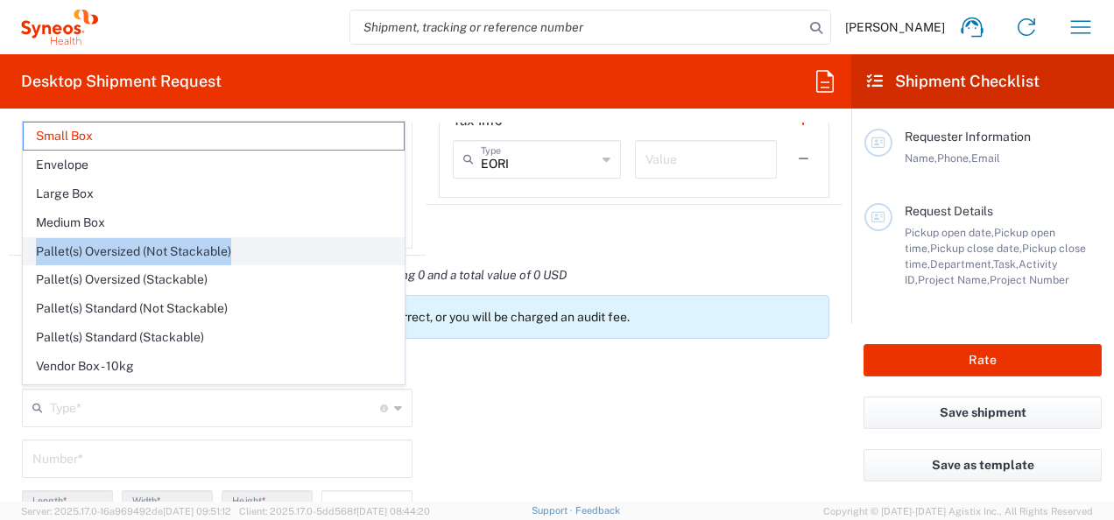
drag, startPoint x: 279, startPoint y: 258, endPoint x: 36, endPoint y: 258, distance: 242.6
click at [36, 258] on span "Pallet(s) Oversized (Not Stackable)" at bounding box center [214, 251] width 380 height 27
copy span "Pallet(s) Oversized (Not Stackable)"
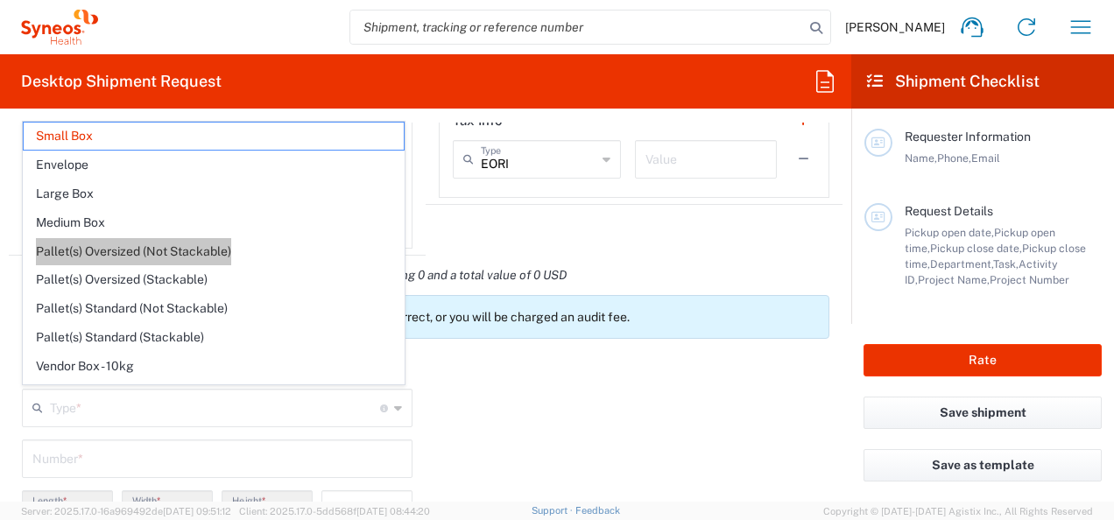
type input "Pallet(s) Oversized (Not Stackable)"
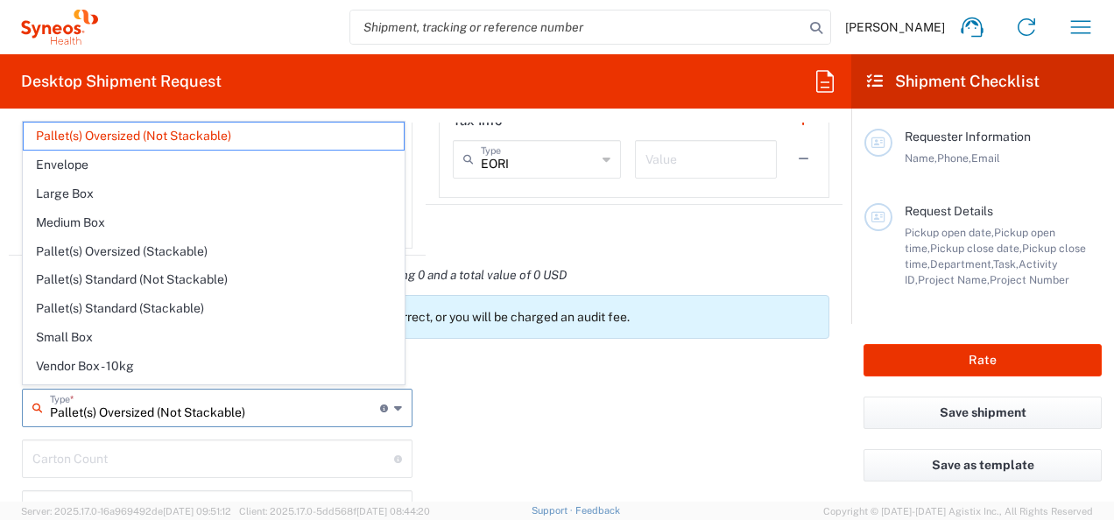
drag, startPoint x: 278, startPoint y: 414, endPoint x: 25, endPoint y: 411, distance: 253.2
click at [25, 411] on div "Pallet(s) Oversized (Not Stackable) Type * Material used to package goods" at bounding box center [217, 408] width 391 height 39
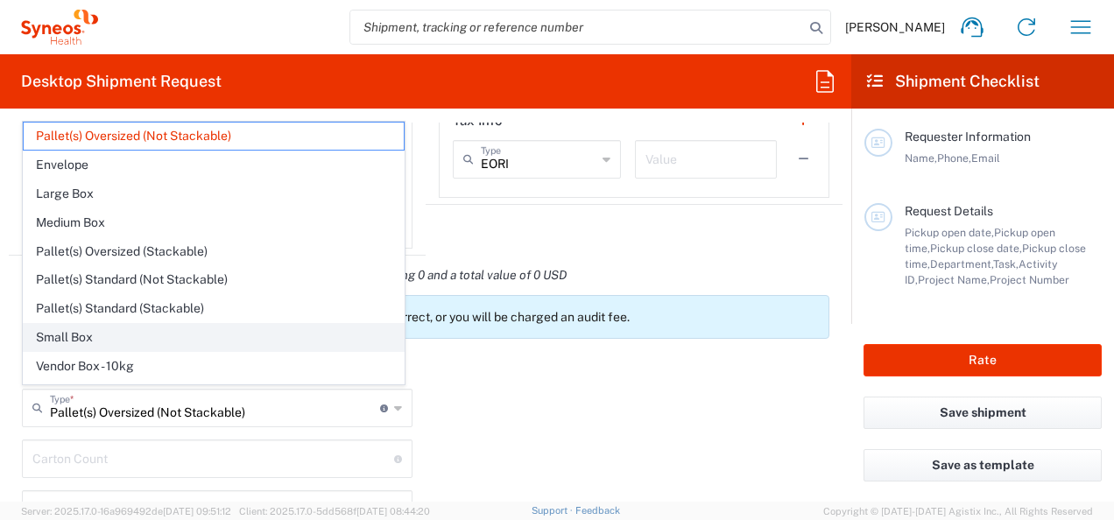
scroll to position [46, 0]
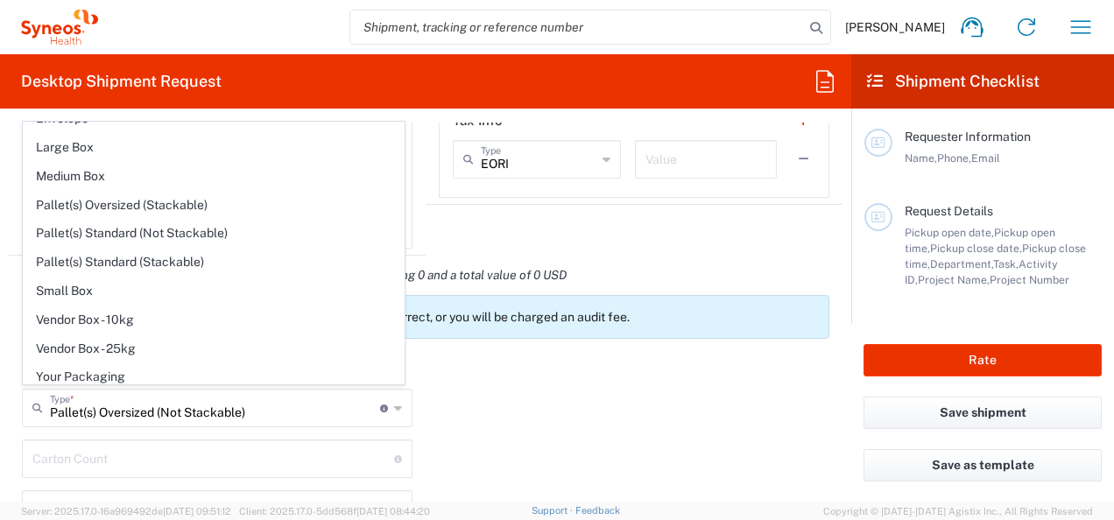
drag, startPoint x: 149, startPoint y: 286, endPoint x: 662, endPoint y: 368, distance: 519.9
click at [149, 286] on span "Small Box" at bounding box center [214, 291] width 380 height 27
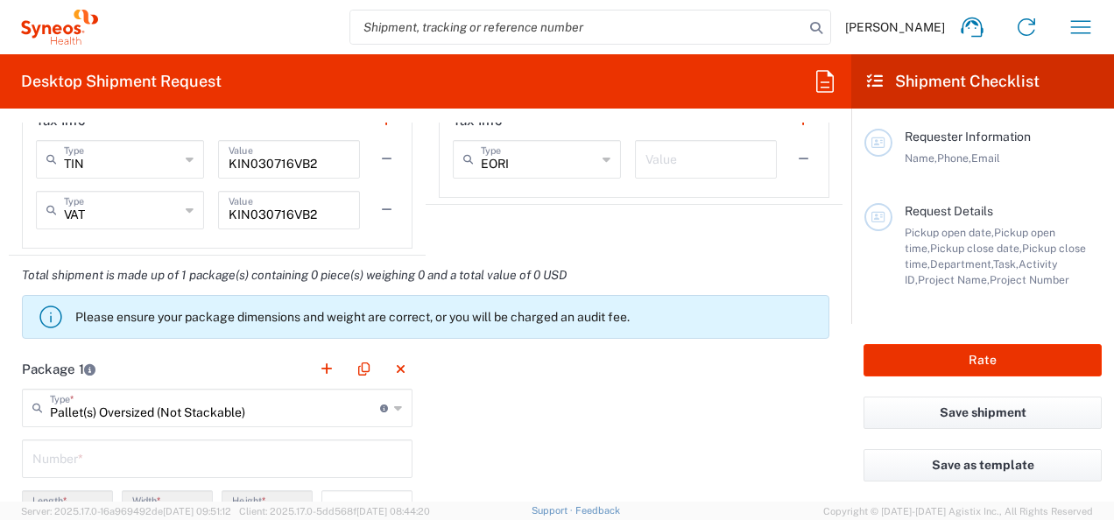
type input "Small Box"
type input "12.25"
type input "11"
type input "1.5"
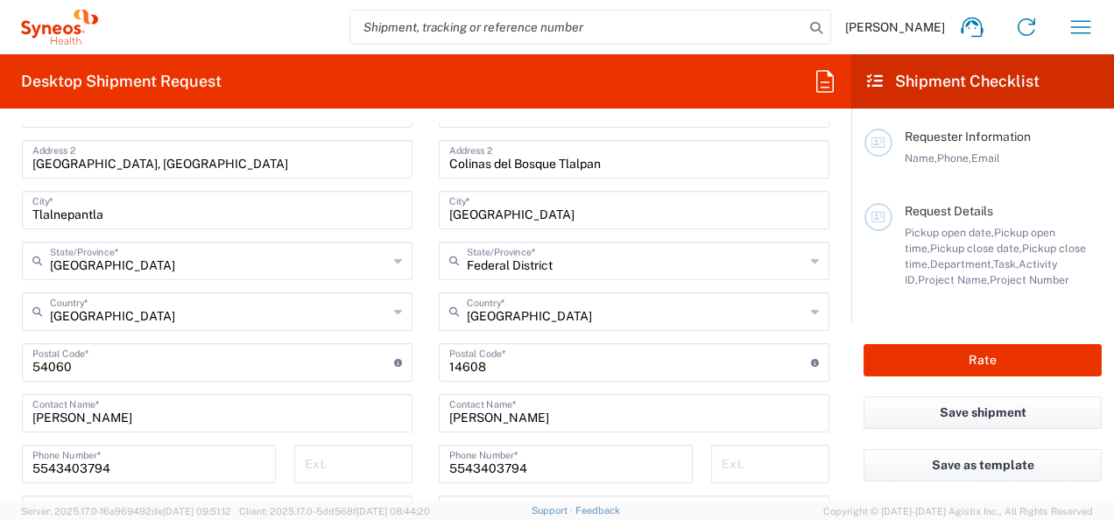
scroll to position [701, 0]
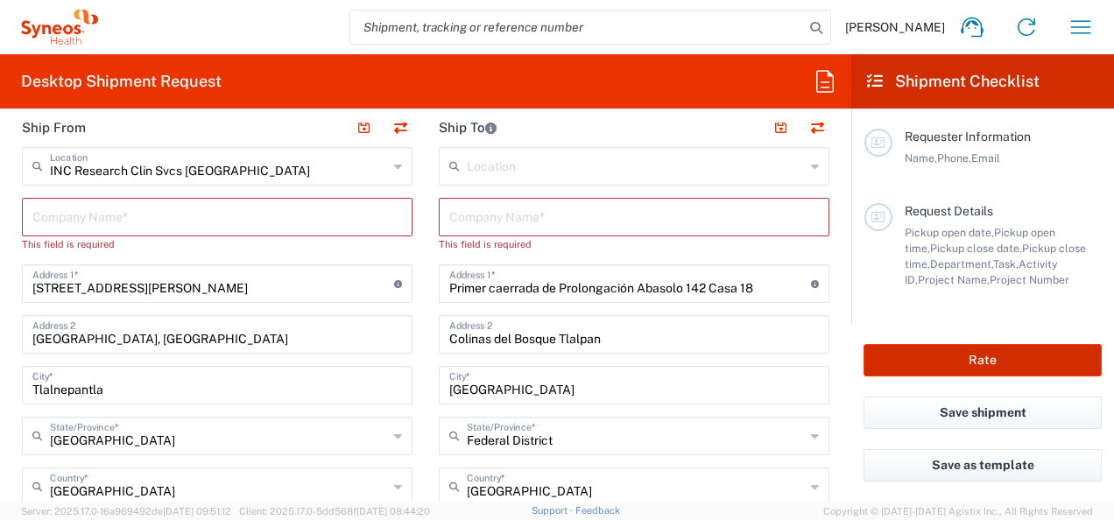
click at [1004, 356] on button "Rate" at bounding box center [983, 360] width 238 height 32
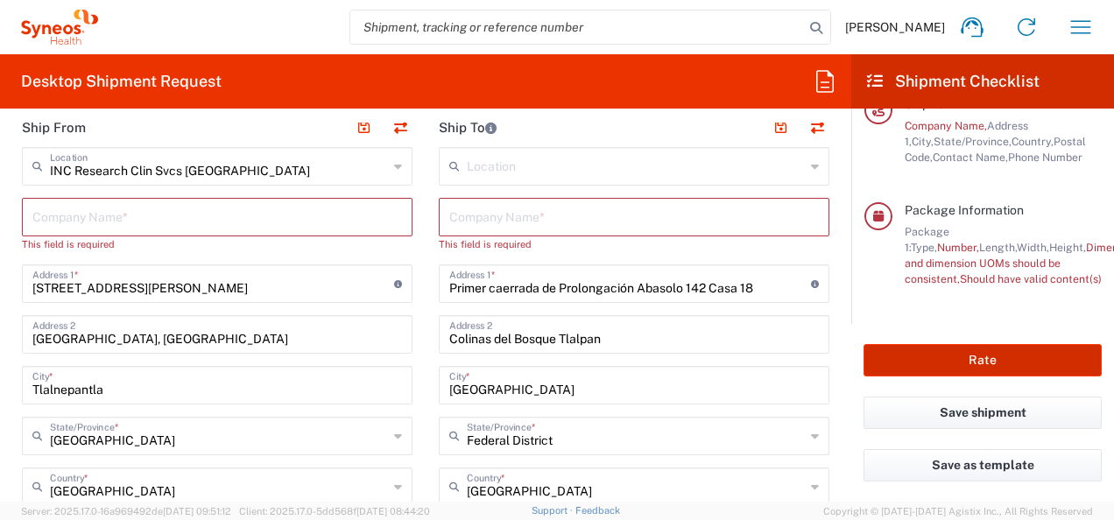
scroll to position [349, 0]
click at [988, 365] on button "Rate" at bounding box center [983, 360] width 238 height 32
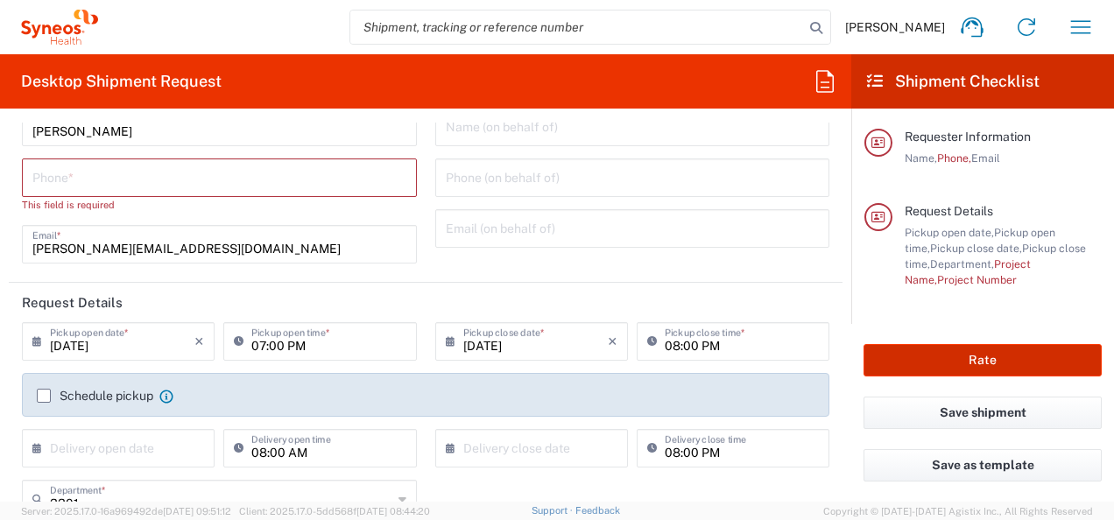
scroll to position [0, 0]
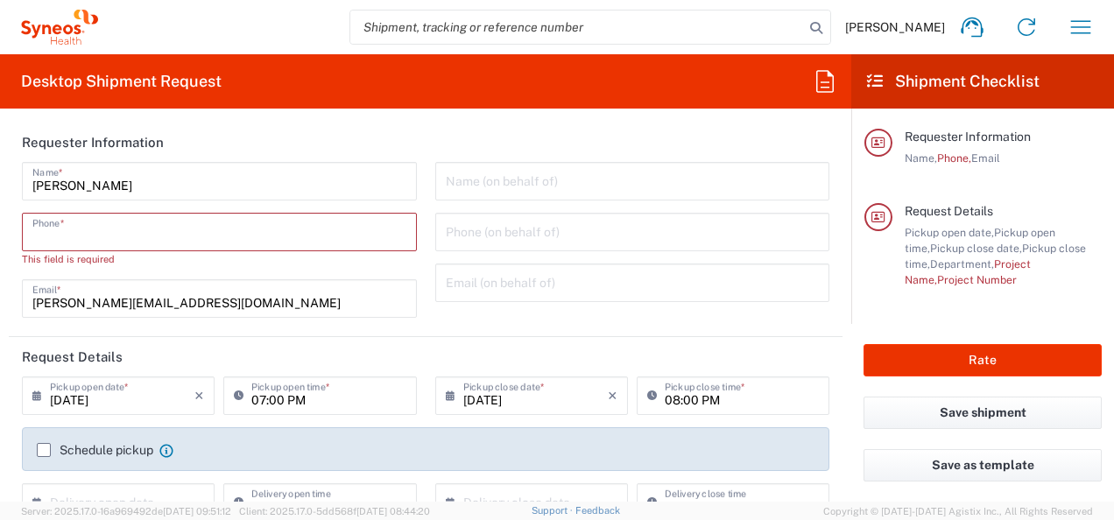
click at [187, 242] on input "tel" at bounding box center [219, 230] width 374 height 31
type input "5543403794"
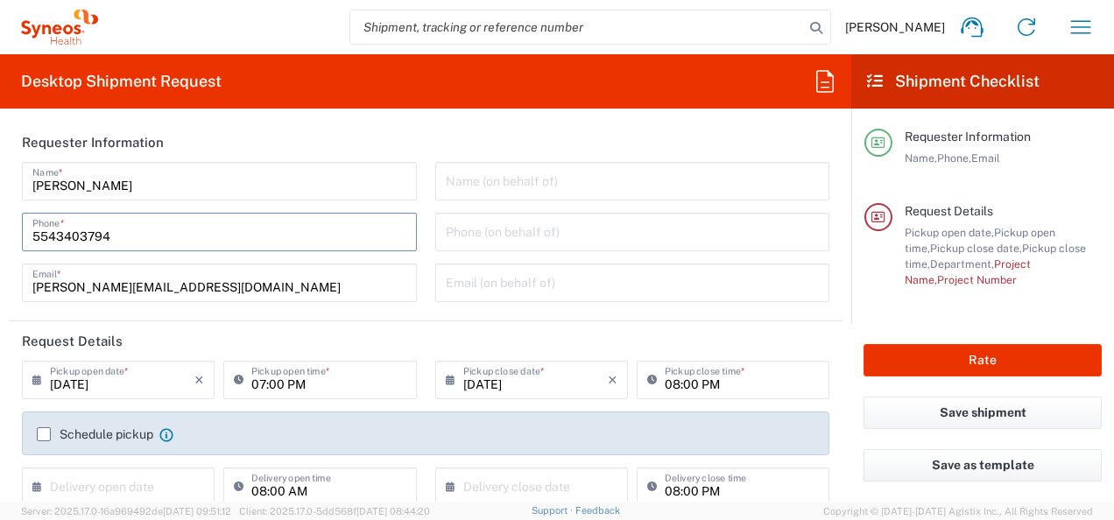
scroll to position [88, 0]
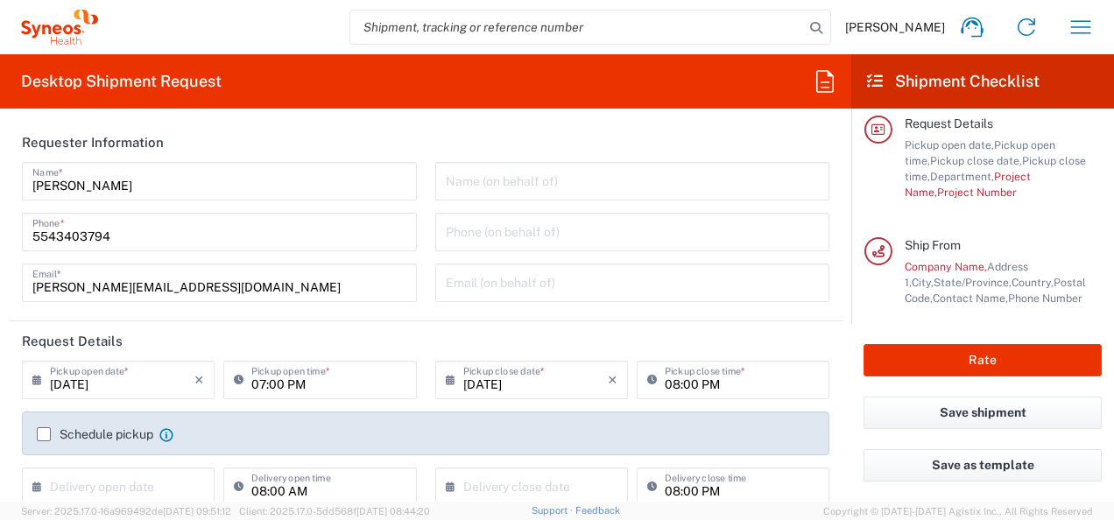
click at [1044, 145] on span "Pickup open time," at bounding box center [980, 152] width 151 height 29
click at [1020, 180] on span "Project Name," at bounding box center [968, 184] width 126 height 29
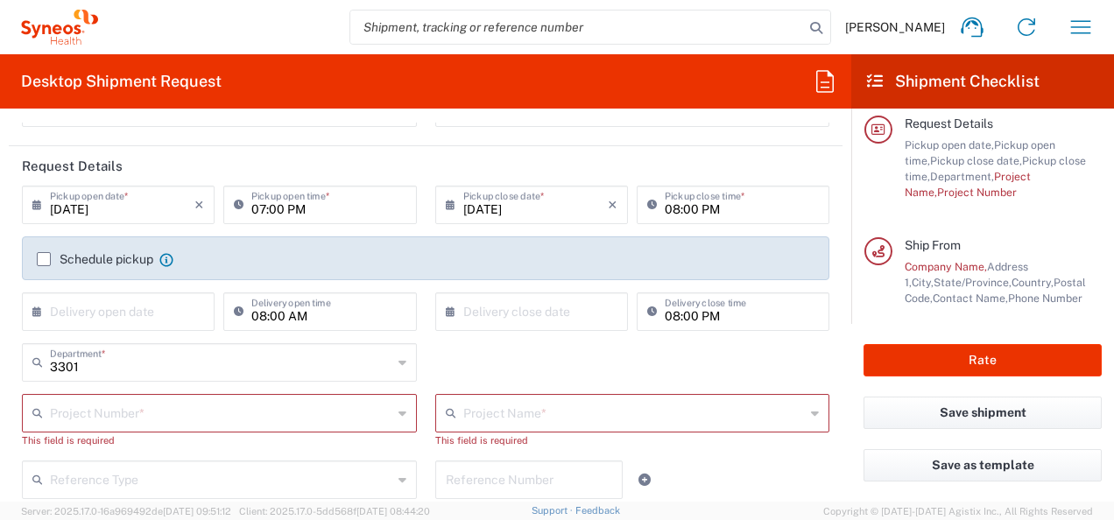
click at [349, 416] on input "text" at bounding box center [221, 412] width 343 height 31
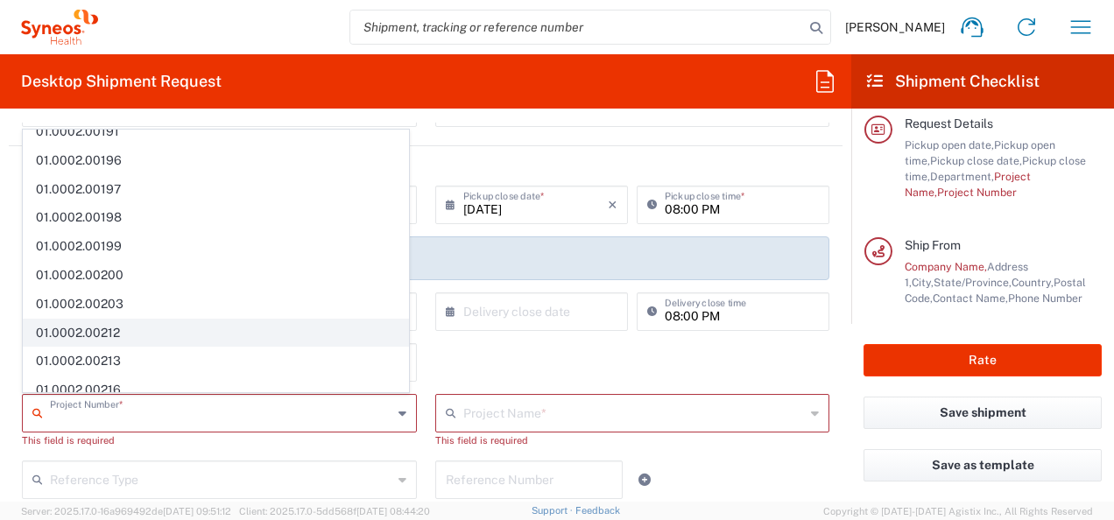
scroll to position [0, 0]
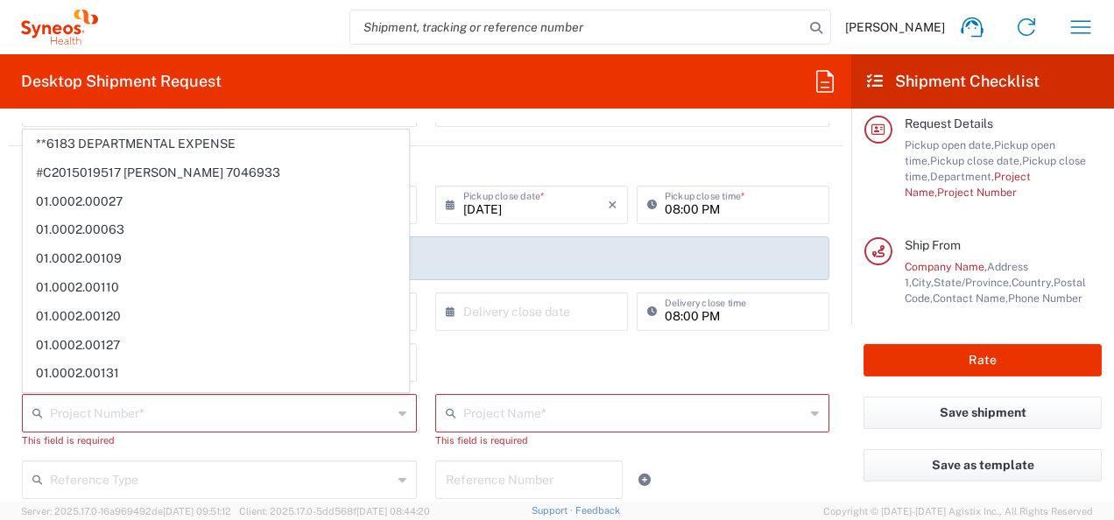
click at [511, 385] on div "3301 Department * 3301 3000 3100 3109 3110 3111 3112 3125 3130 3135 3136 3150 3…" at bounding box center [426, 368] width 826 height 51
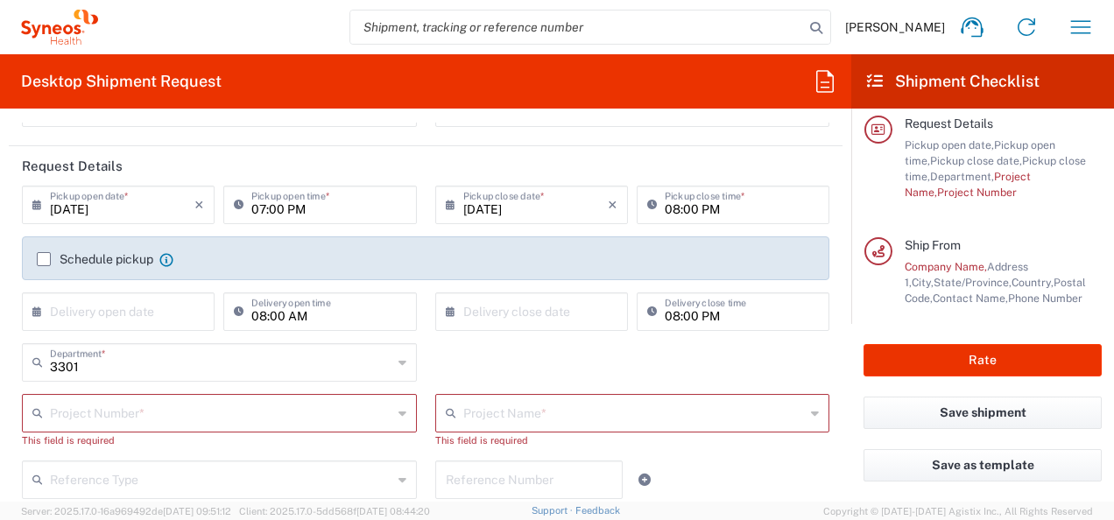
click at [512, 375] on div "3301 Department * 3301 3000 3100 3109 3110 3111 3112 3125 3130 3135 3136 3150 3…" at bounding box center [426, 368] width 826 height 51
